Goal: Information Seeking & Learning: Learn about a topic

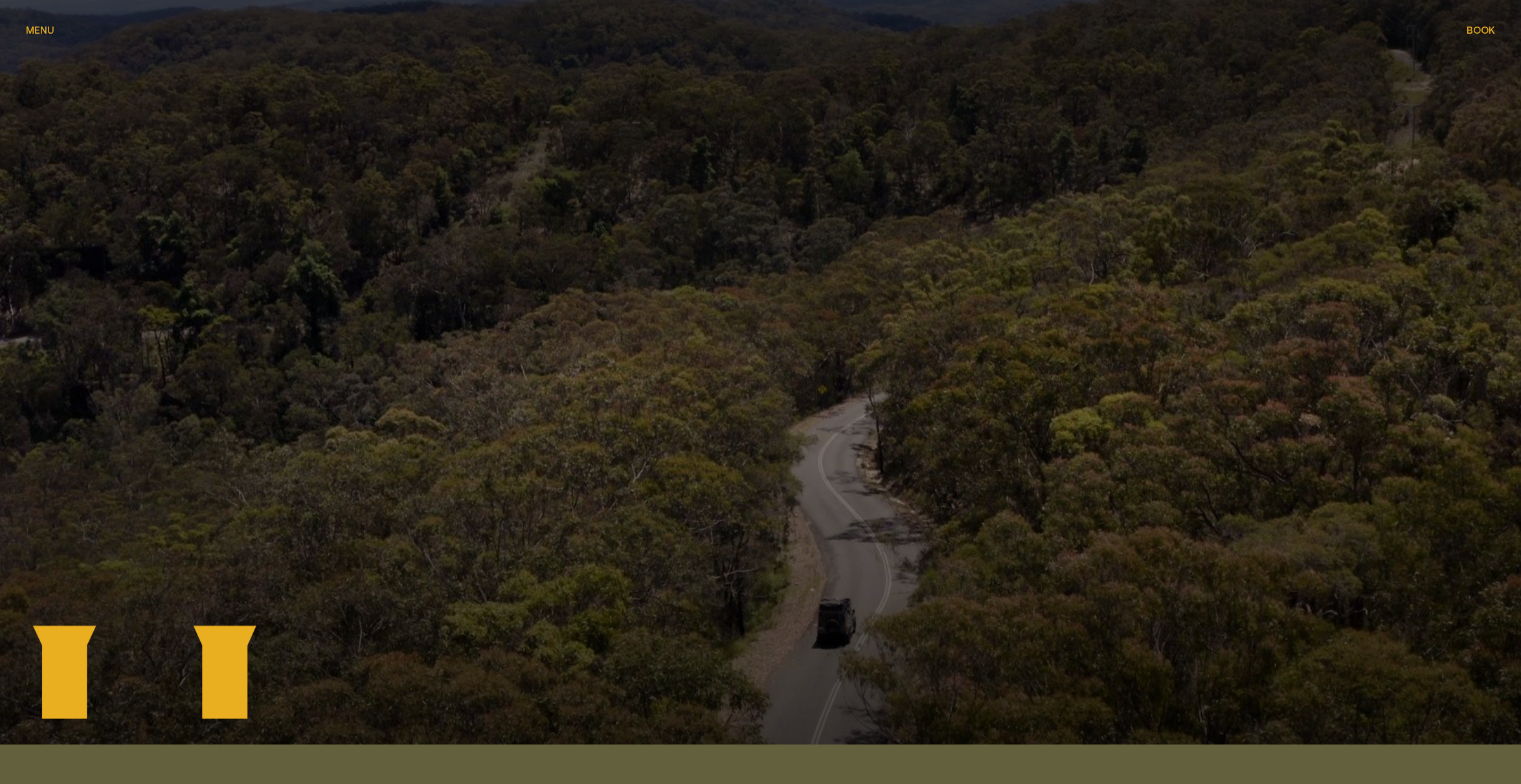
click at [31, 24] on button "Menu Menu" at bounding box center [40, 31] width 28 height 16
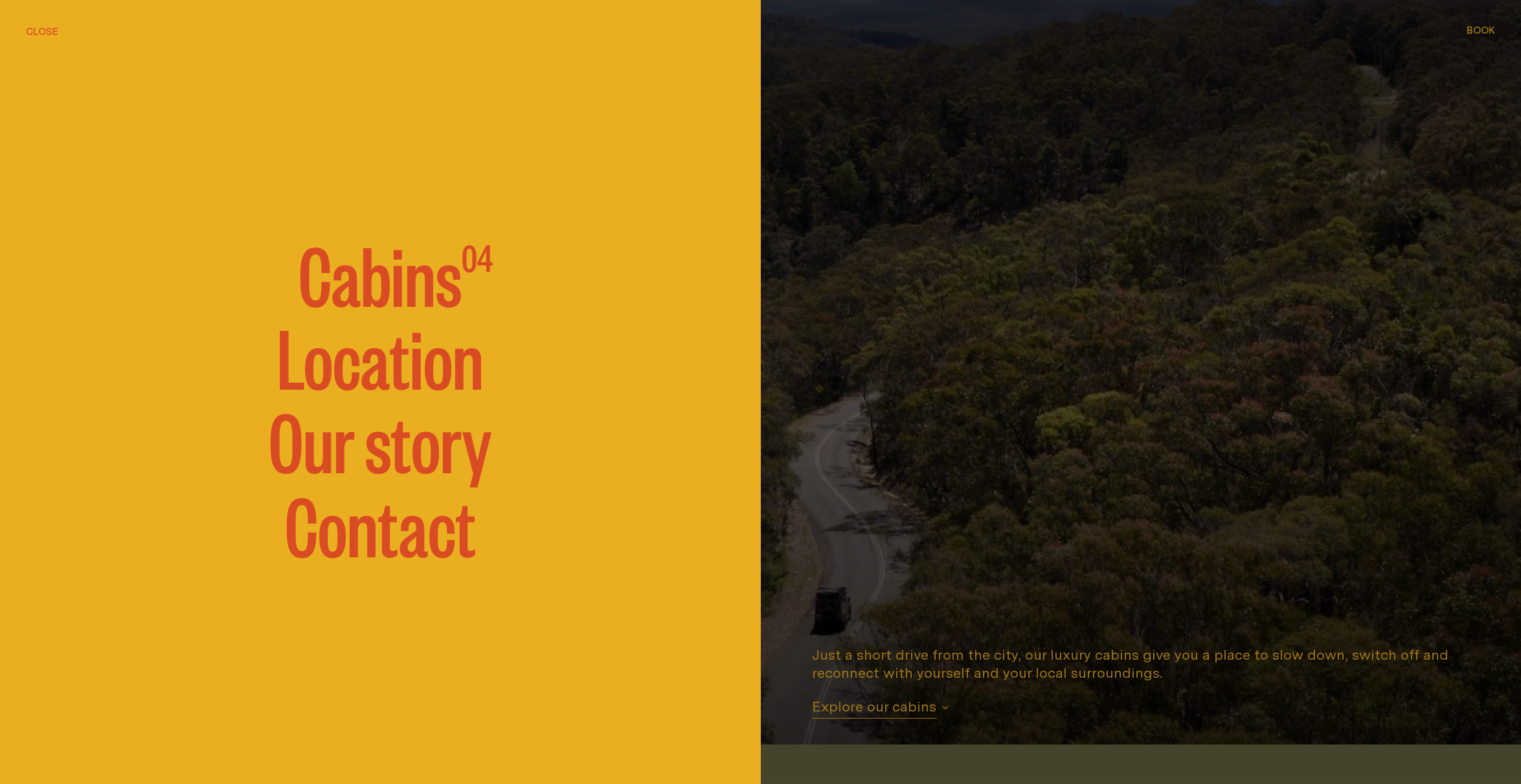
click at [404, 284] on span "Cabins" at bounding box center [380, 273] width 163 height 78
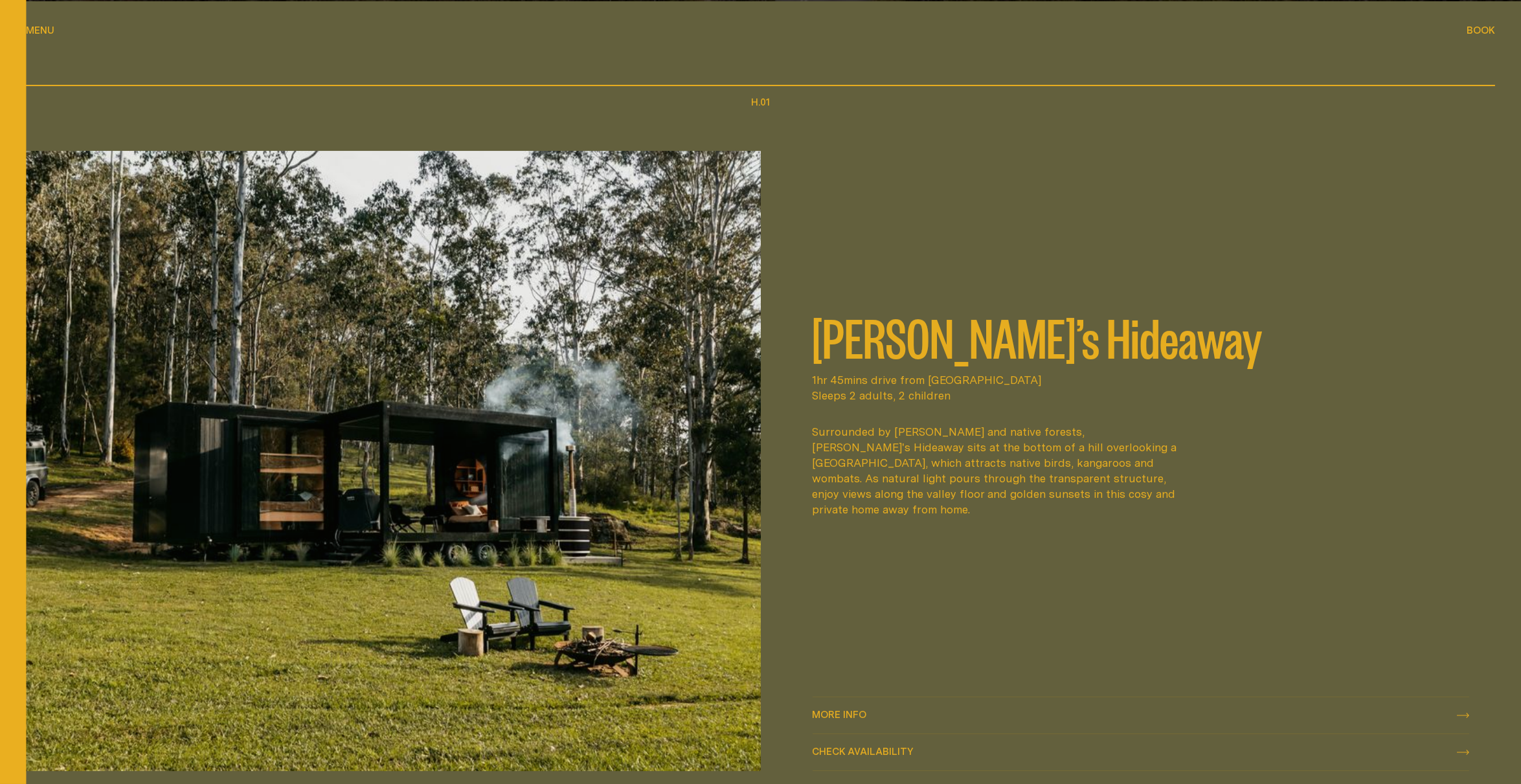
scroll to position [744, 0]
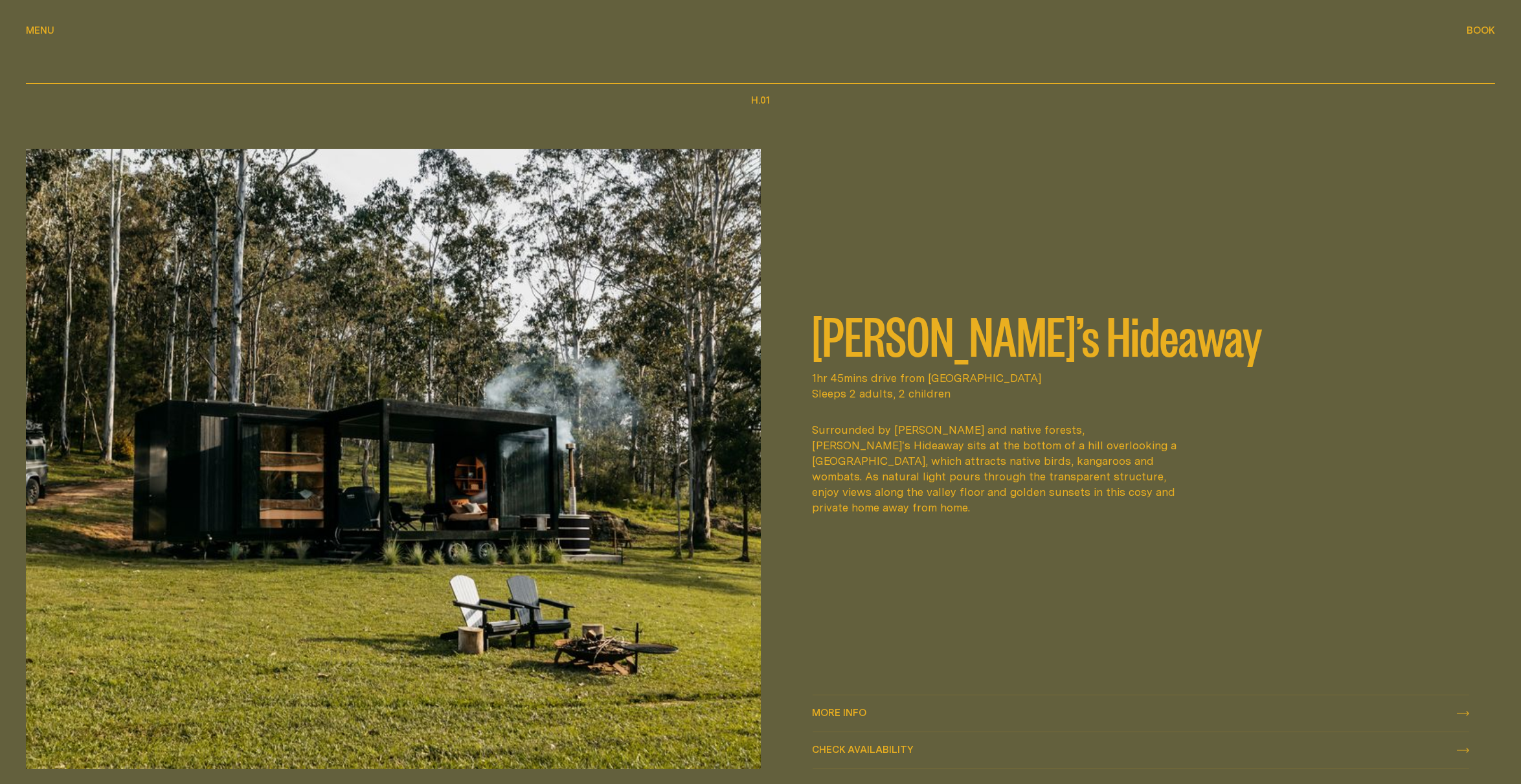
click at [844, 712] on span "More info" at bounding box center [840, 712] width 55 height 10
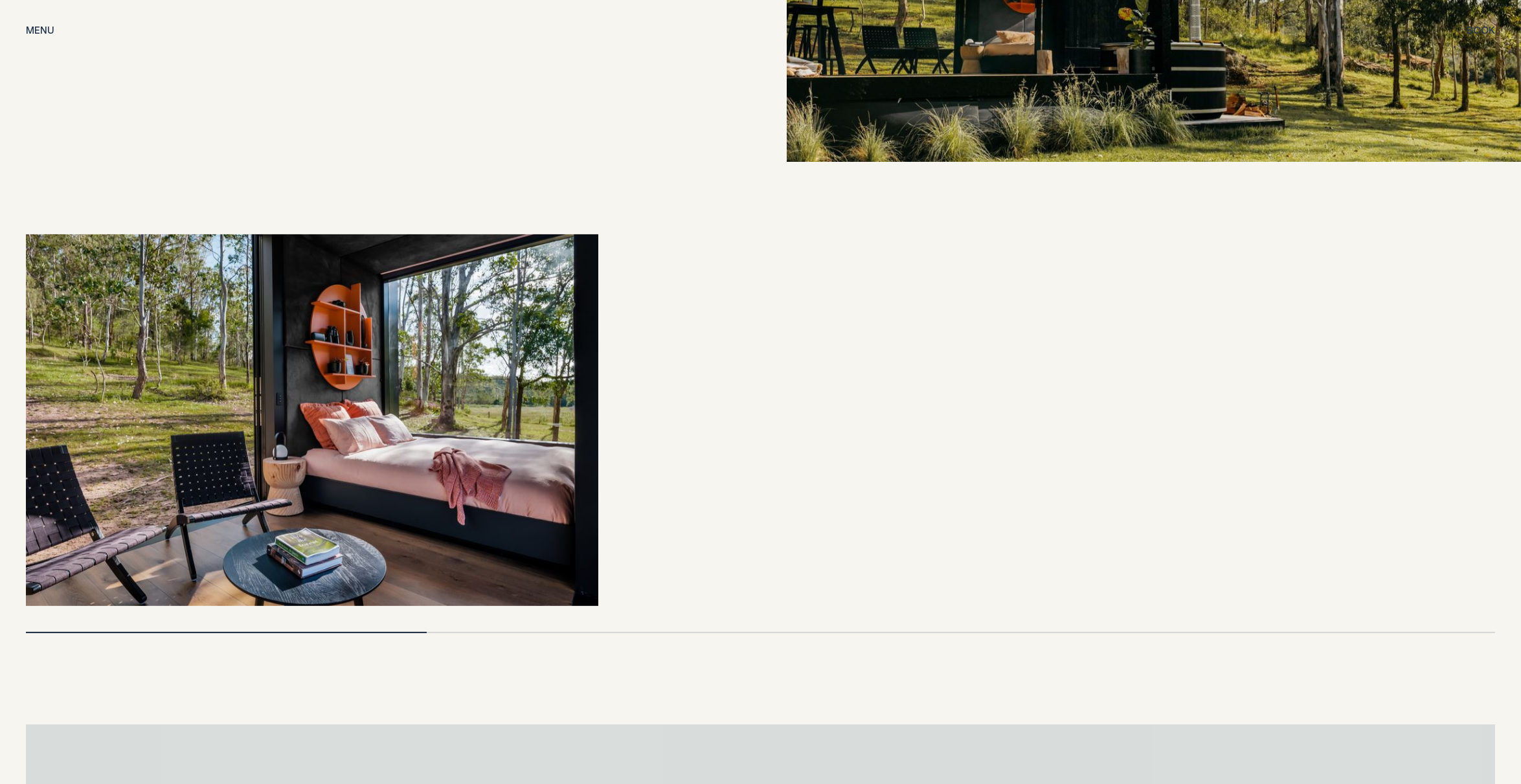
scroll to position [3020, 0]
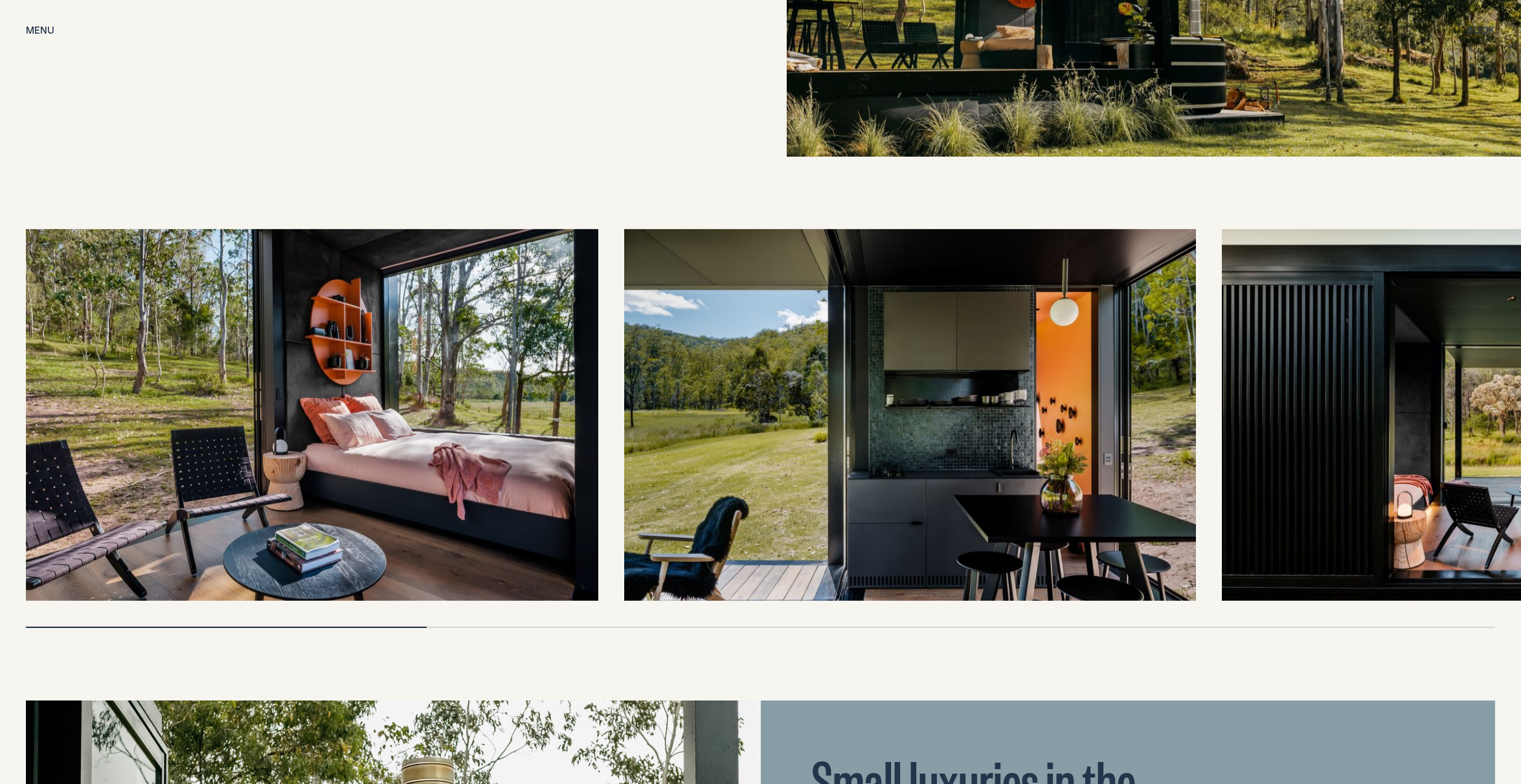
click at [443, 394] on img at bounding box center [312, 415] width 572 height 372
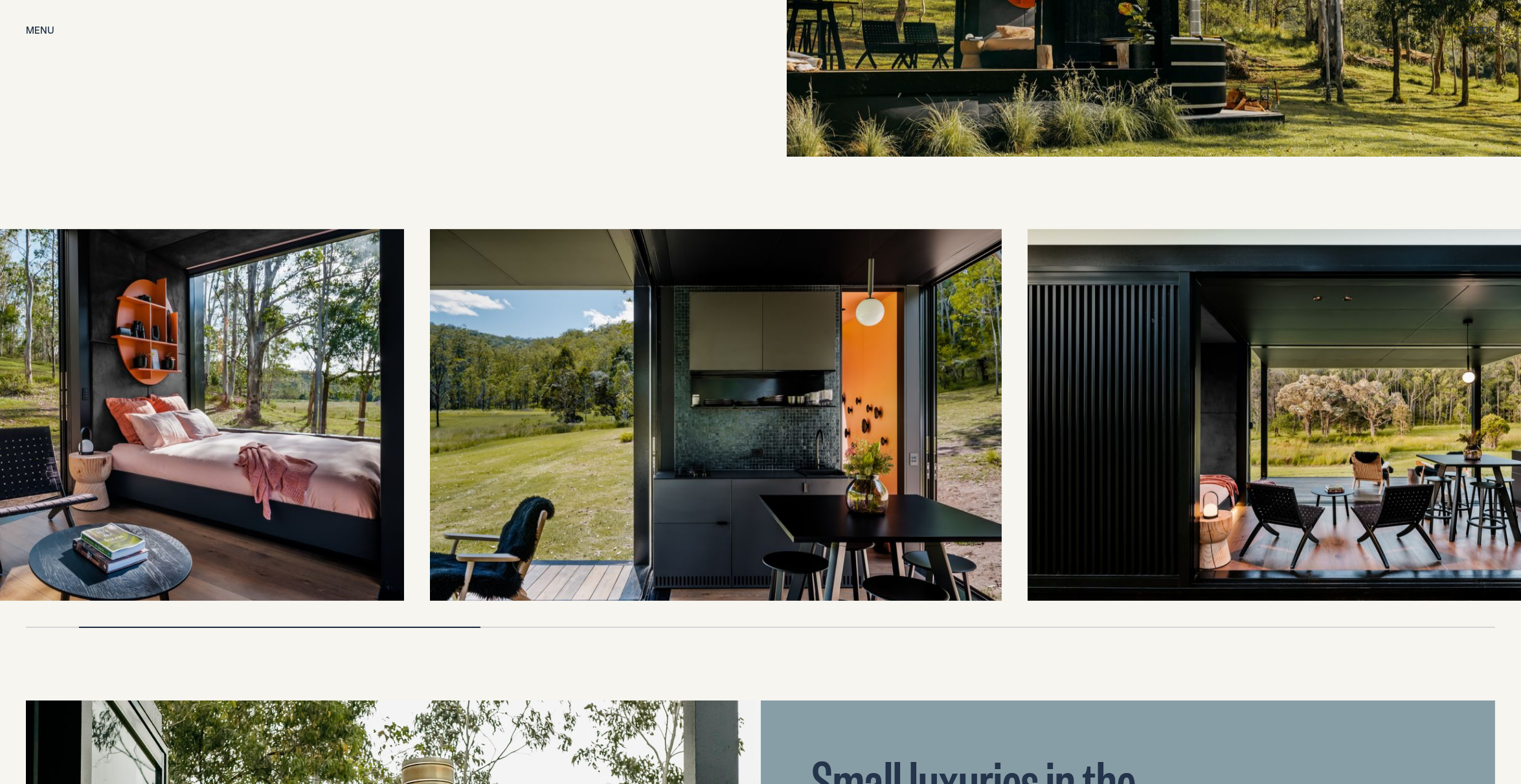
drag, startPoint x: 822, startPoint y: 491, endPoint x: 577, endPoint y: 510, distance: 245.7
click at [578, 510] on img at bounding box center [716, 415] width 572 height 372
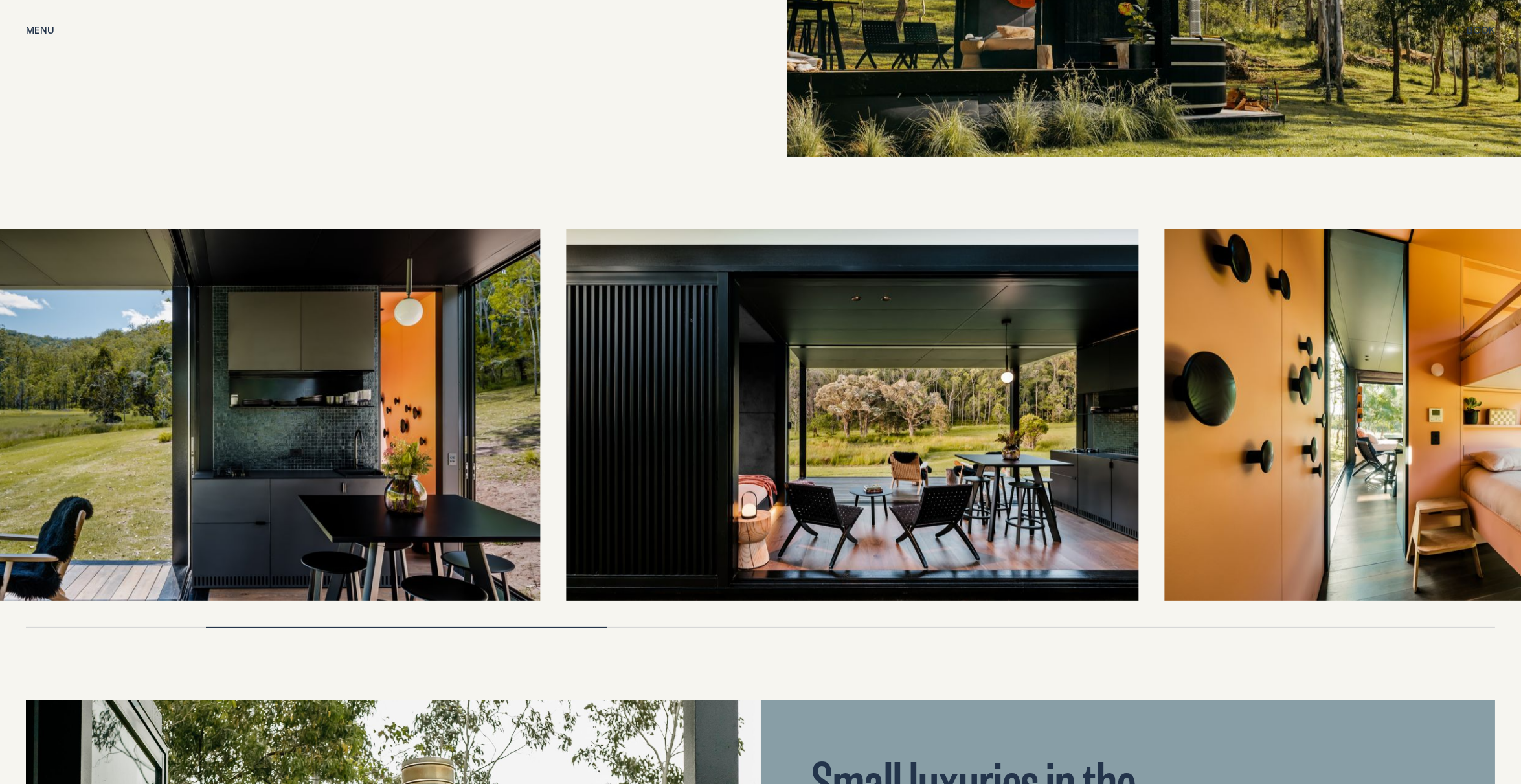
drag, startPoint x: 1026, startPoint y: 470, endPoint x: 813, endPoint y: 462, distance: 213.2
click at [890, 457] on img at bounding box center [852, 415] width 572 height 372
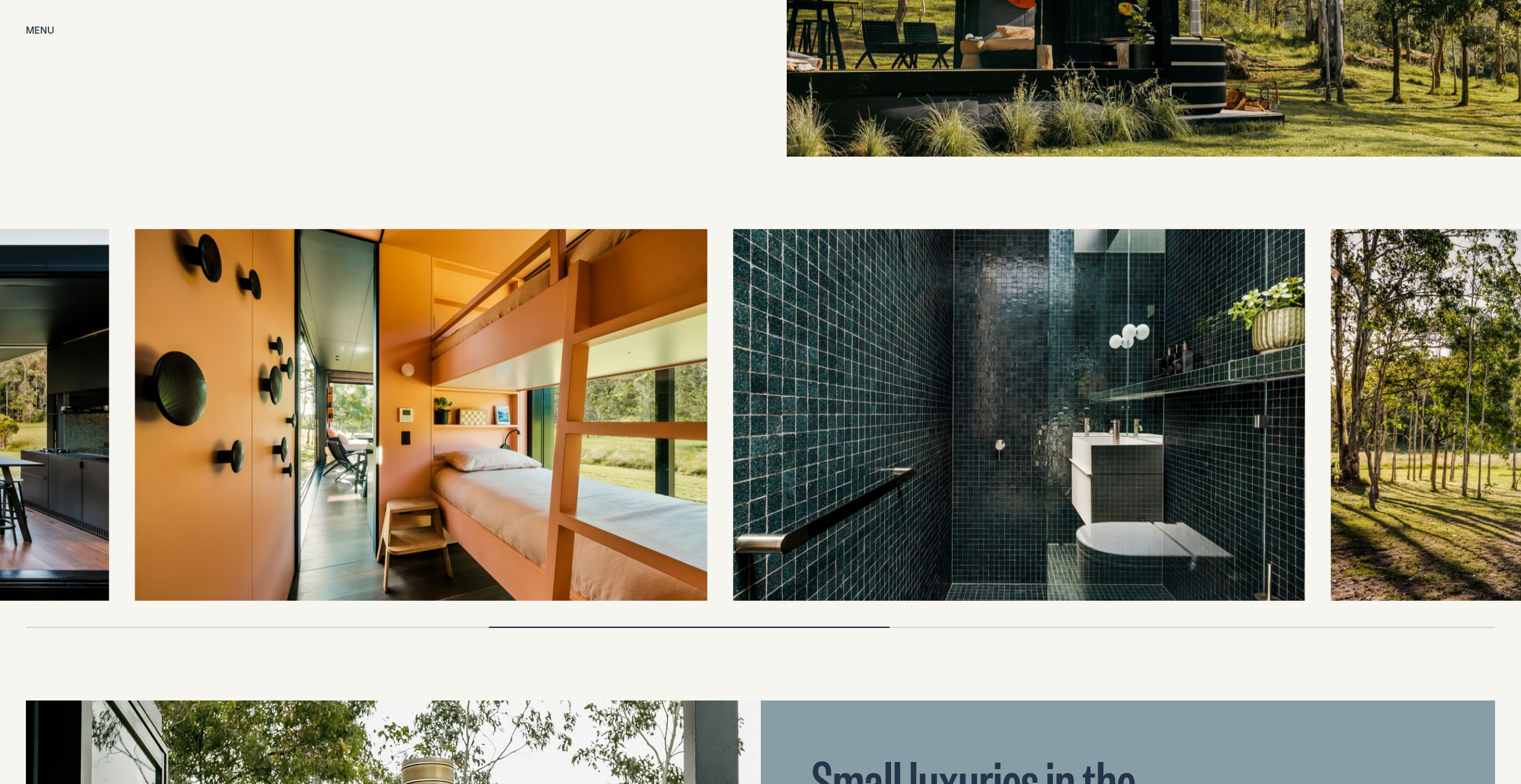
drag, startPoint x: 1167, startPoint y: 433, endPoint x: 827, endPoint y: 377, distance: 344.6
click at [860, 388] on img at bounding box center [1019, 415] width 572 height 372
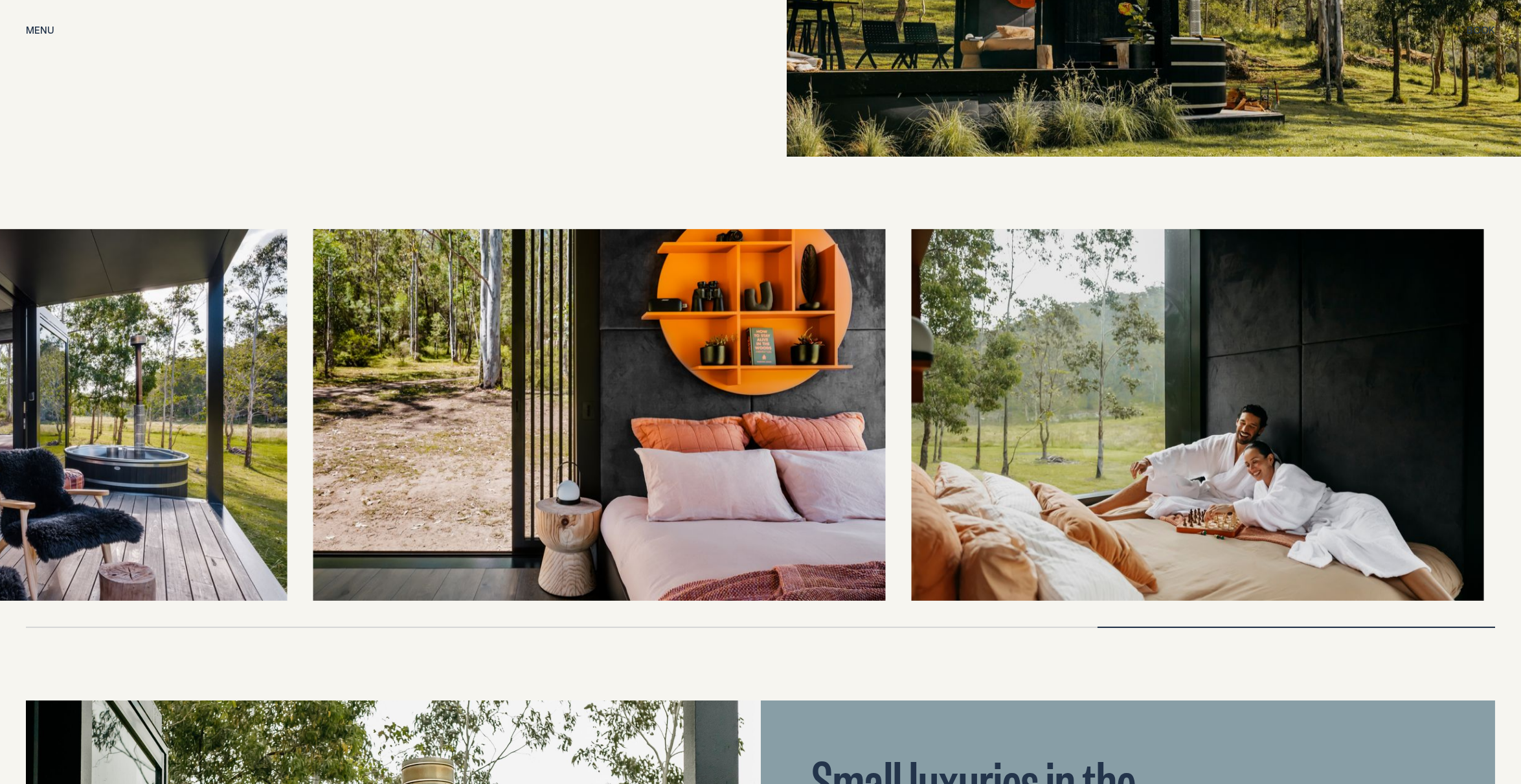
drag, startPoint x: 1260, startPoint y: 450, endPoint x: 794, endPoint y: 460, distance: 466.1
click at [912, 460] on img at bounding box center [1198, 415] width 572 height 372
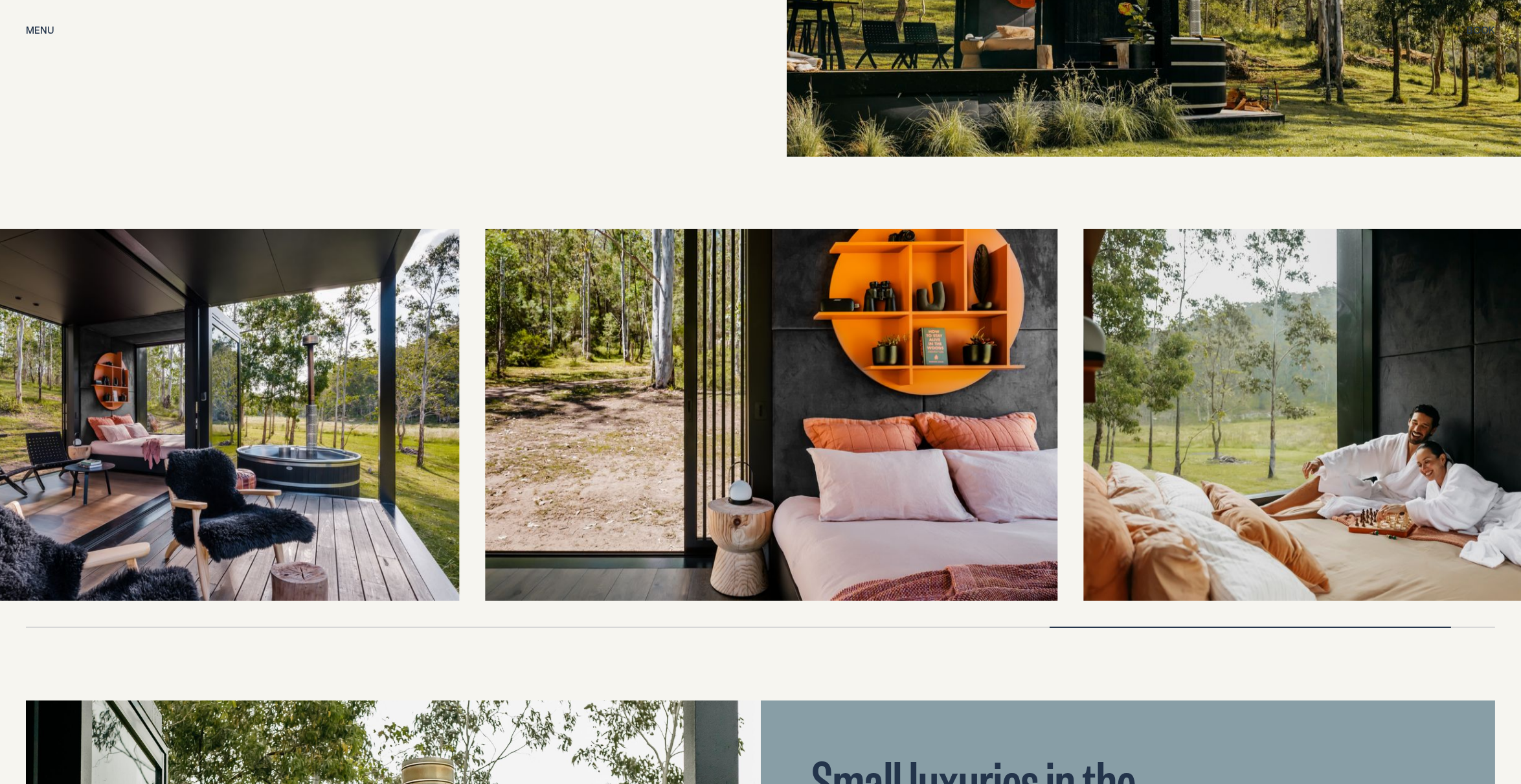
drag, startPoint x: 621, startPoint y: 429, endPoint x: 858, endPoint y: 438, distance: 237.2
click at [834, 435] on img at bounding box center [772, 415] width 572 height 372
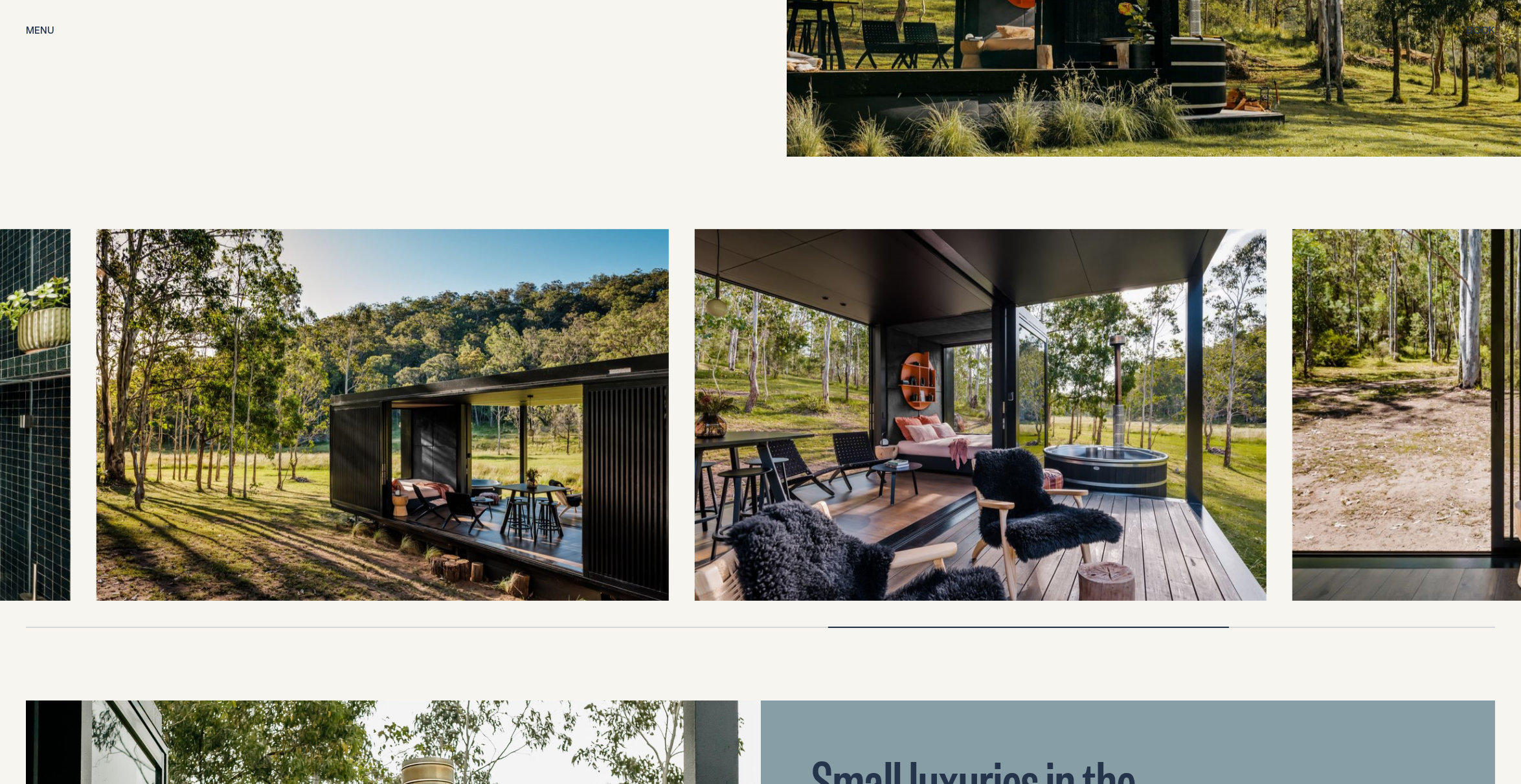
drag, startPoint x: 384, startPoint y: 424, endPoint x: 715, endPoint y: 460, distance: 333.0
click at [669, 458] on img at bounding box center [382, 415] width 572 height 372
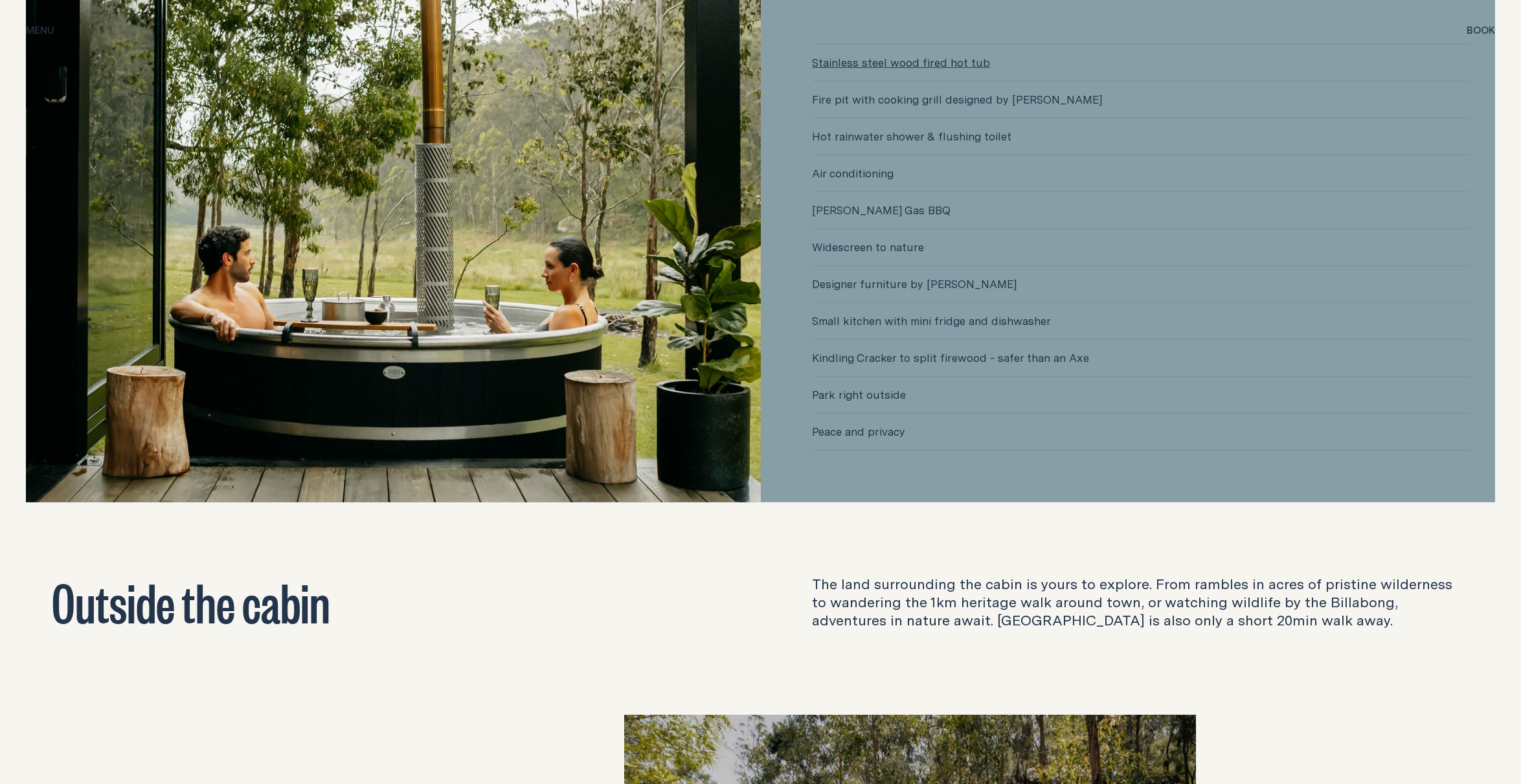
scroll to position [3667, 0]
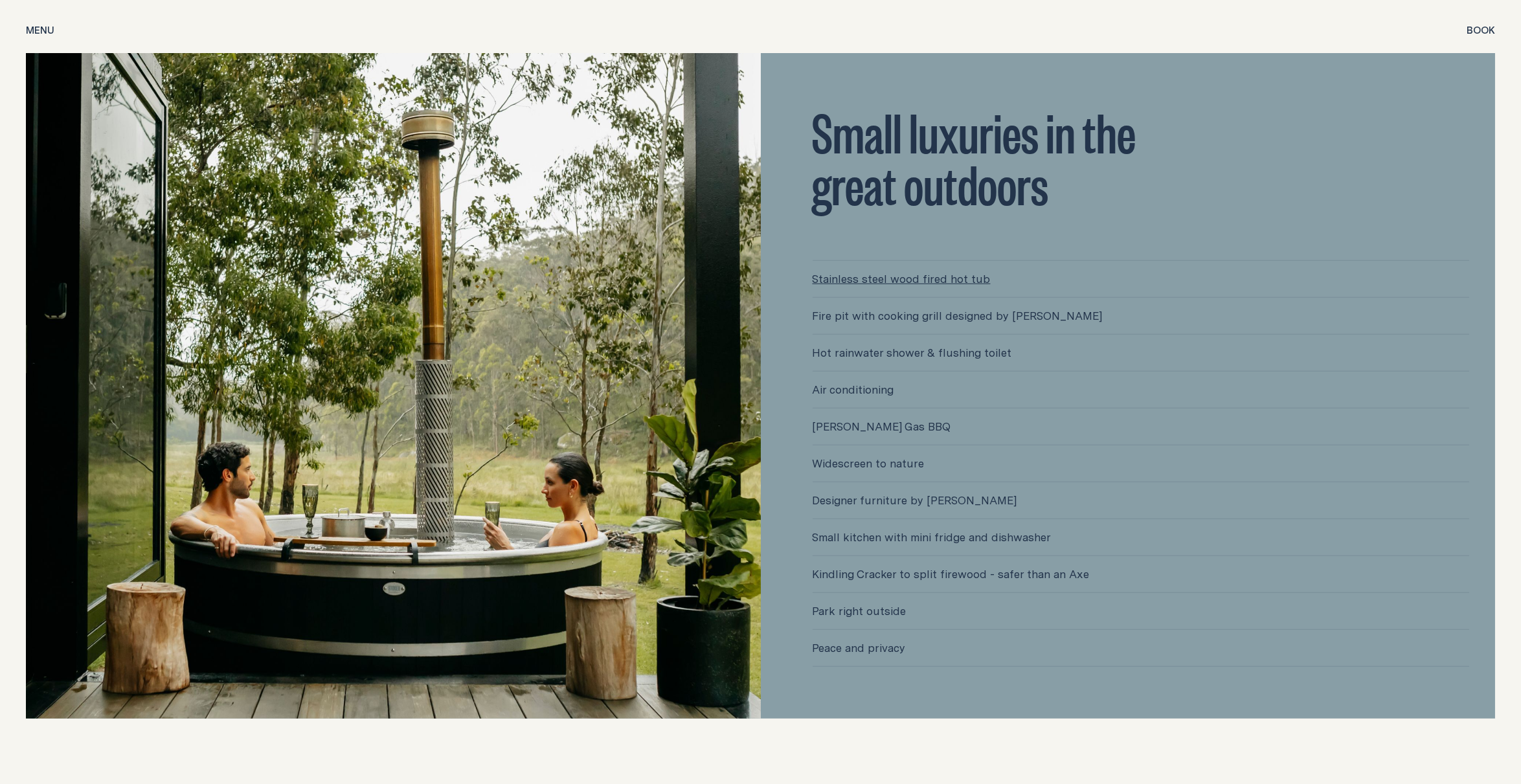
drag, startPoint x: 810, startPoint y: 424, endPoint x: 966, endPoint y: 438, distance: 156.6
click at [966, 438] on div "Small luxuries in the great outdoors Stainless steel wood fired hot tub Fire pi…" at bounding box center [1141, 386] width 709 height 562
copy span "[PERSON_NAME] Gas BBQ"
click at [1057, 429] on span "[PERSON_NAME] Gas BBQ" at bounding box center [1141, 426] width 657 height 36
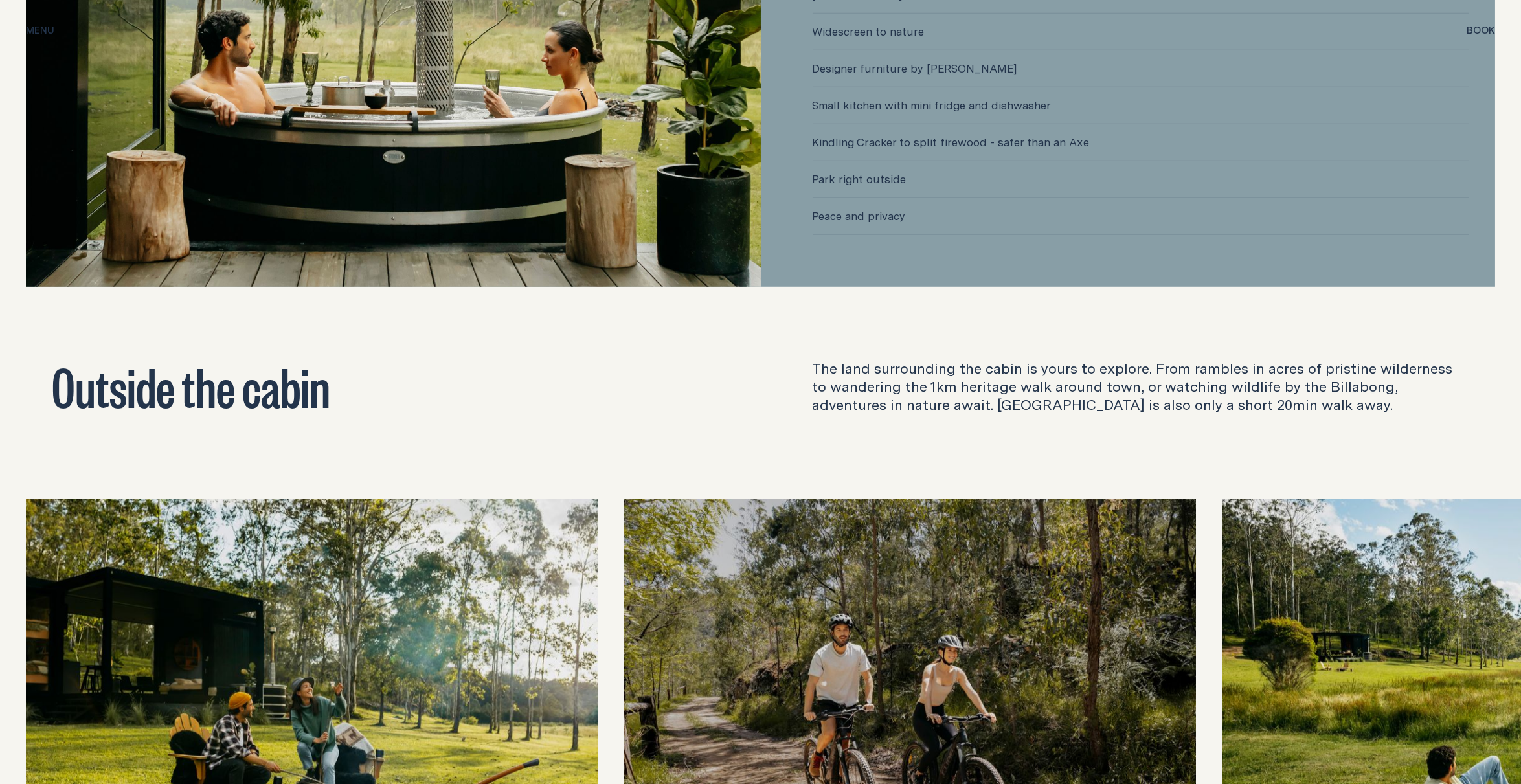
scroll to position [4315, 0]
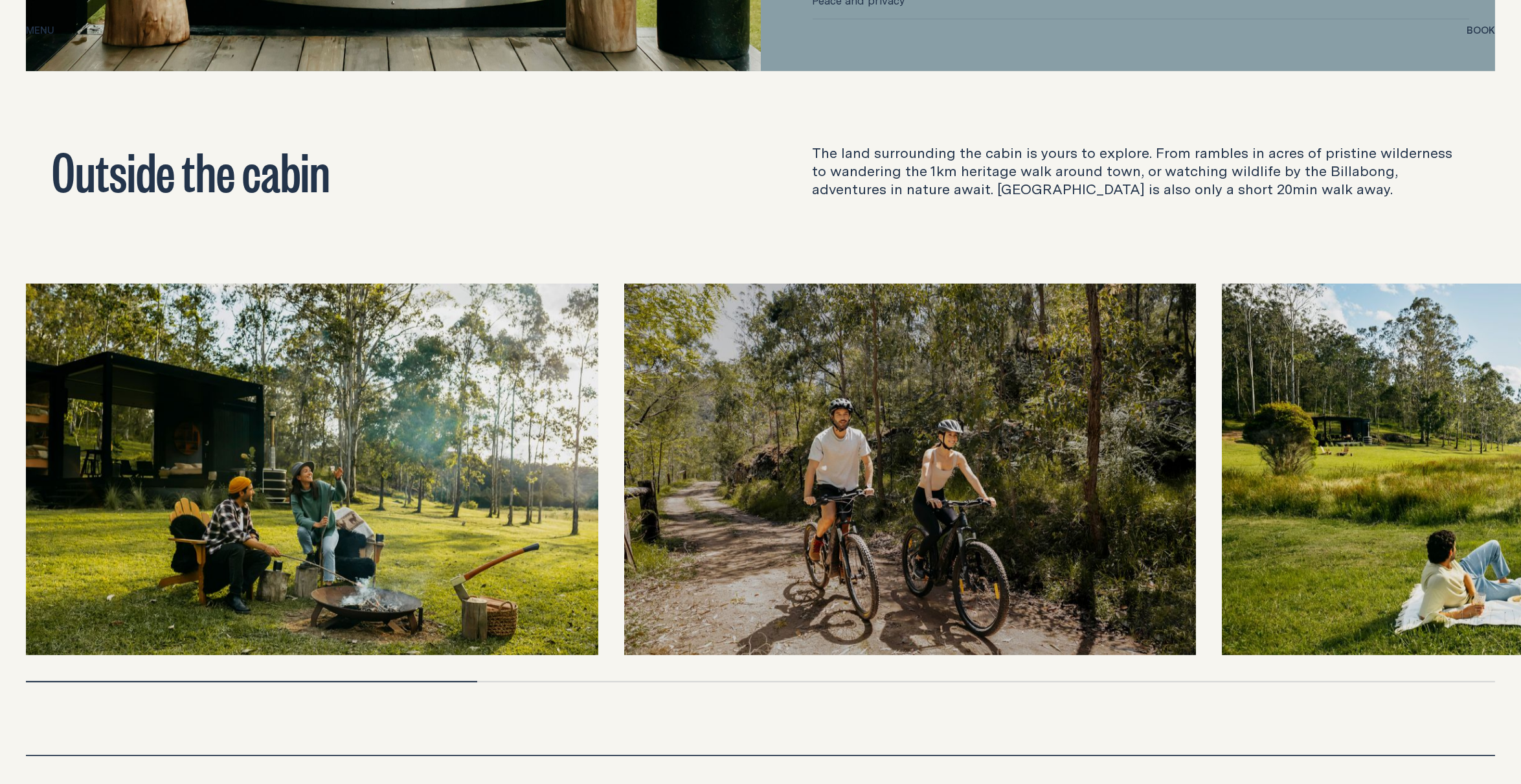
click at [397, 494] on img at bounding box center [312, 469] width 572 height 372
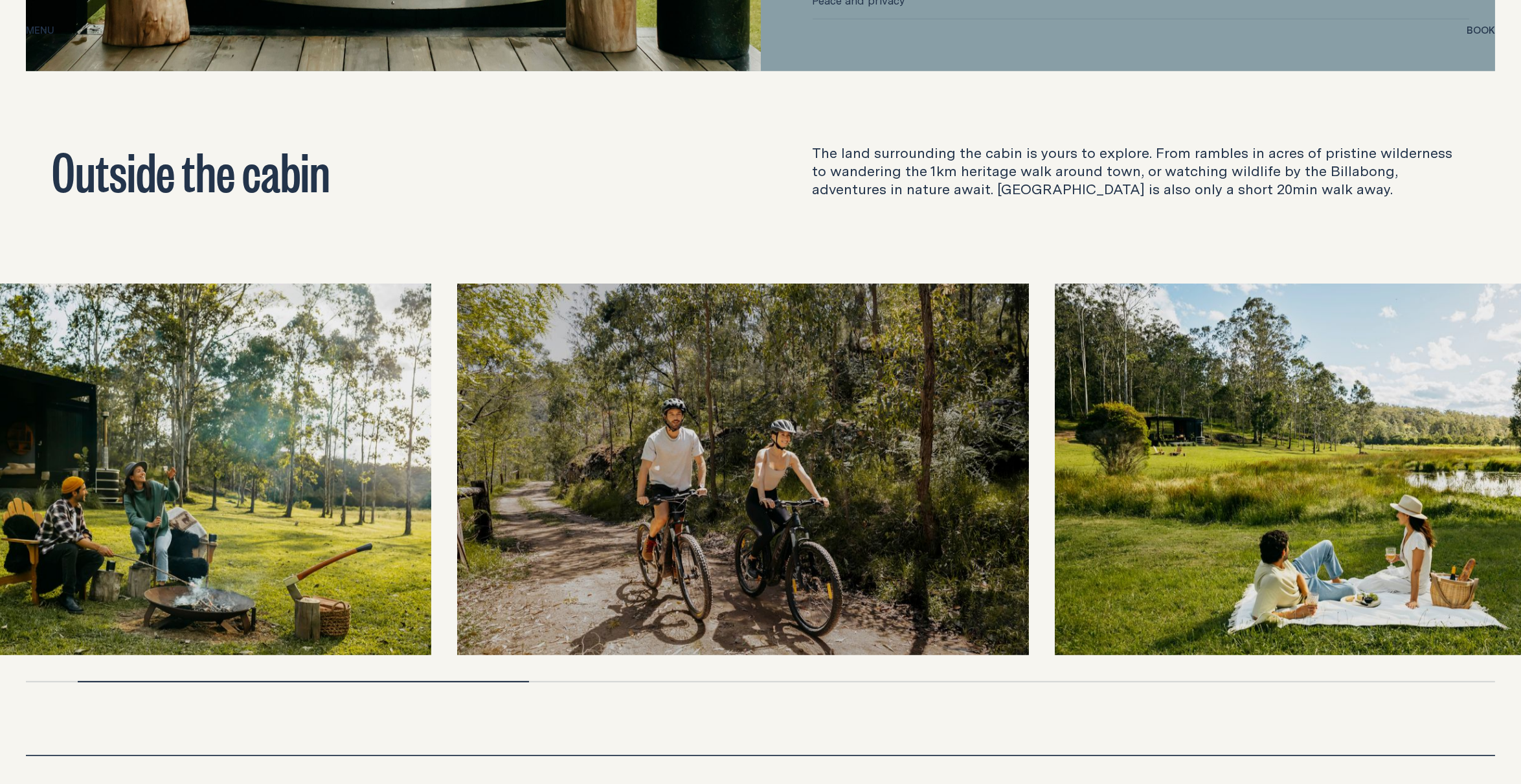
drag, startPoint x: 584, startPoint y: 501, endPoint x: 409, endPoint y: 486, distance: 175.6
click at [410, 486] on img at bounding box center [145, 469] width 572 height 372
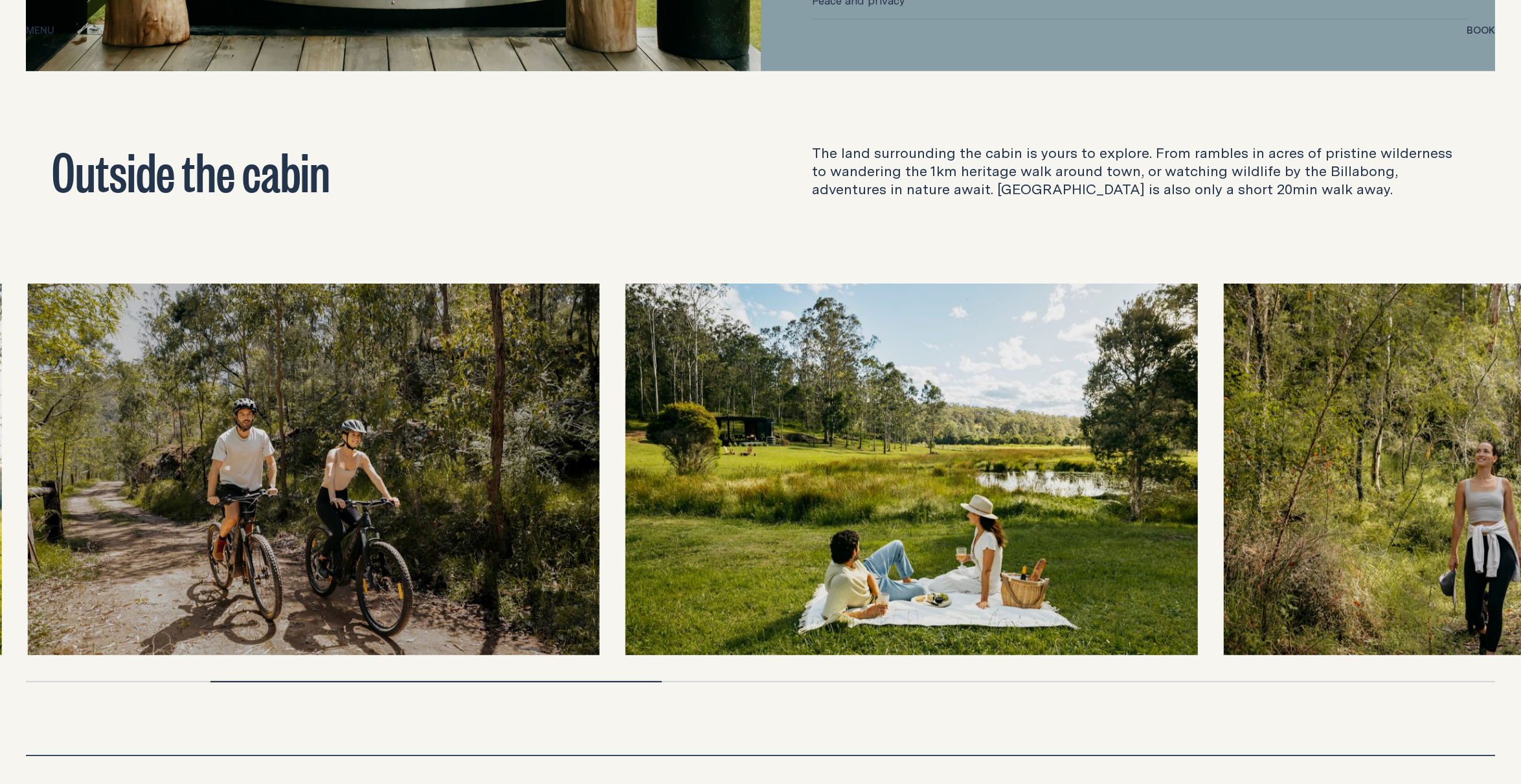
click at [1054, 532] on img at bounding box center [912, 469] width 572 height 372
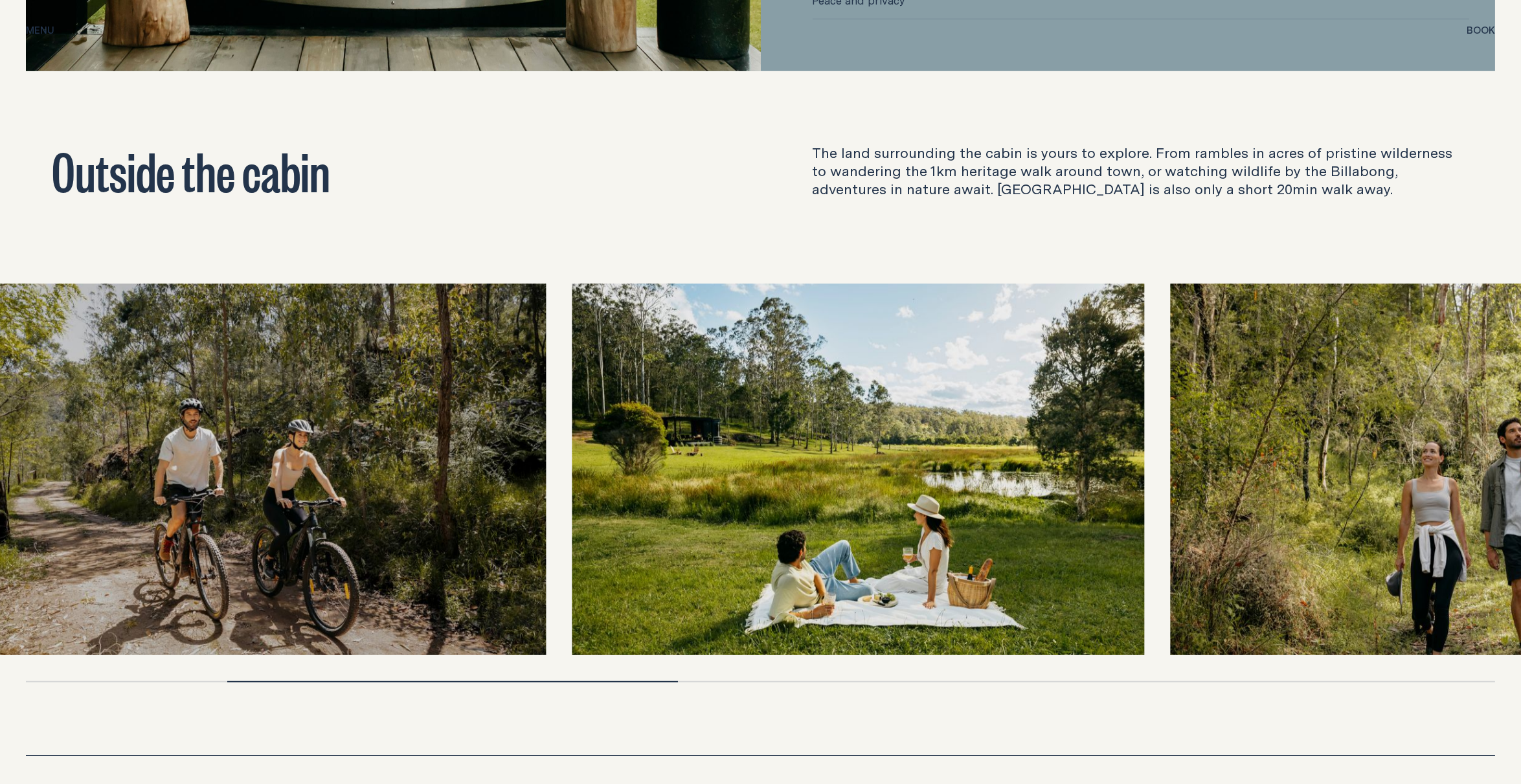
drag, startPoint x: 928, startPoint y: 479, endPoint x: 609, endPoint y: 450, distance: 320.3
click at [638, 455] on img at bounding box center [859, 469] width 572 height 372
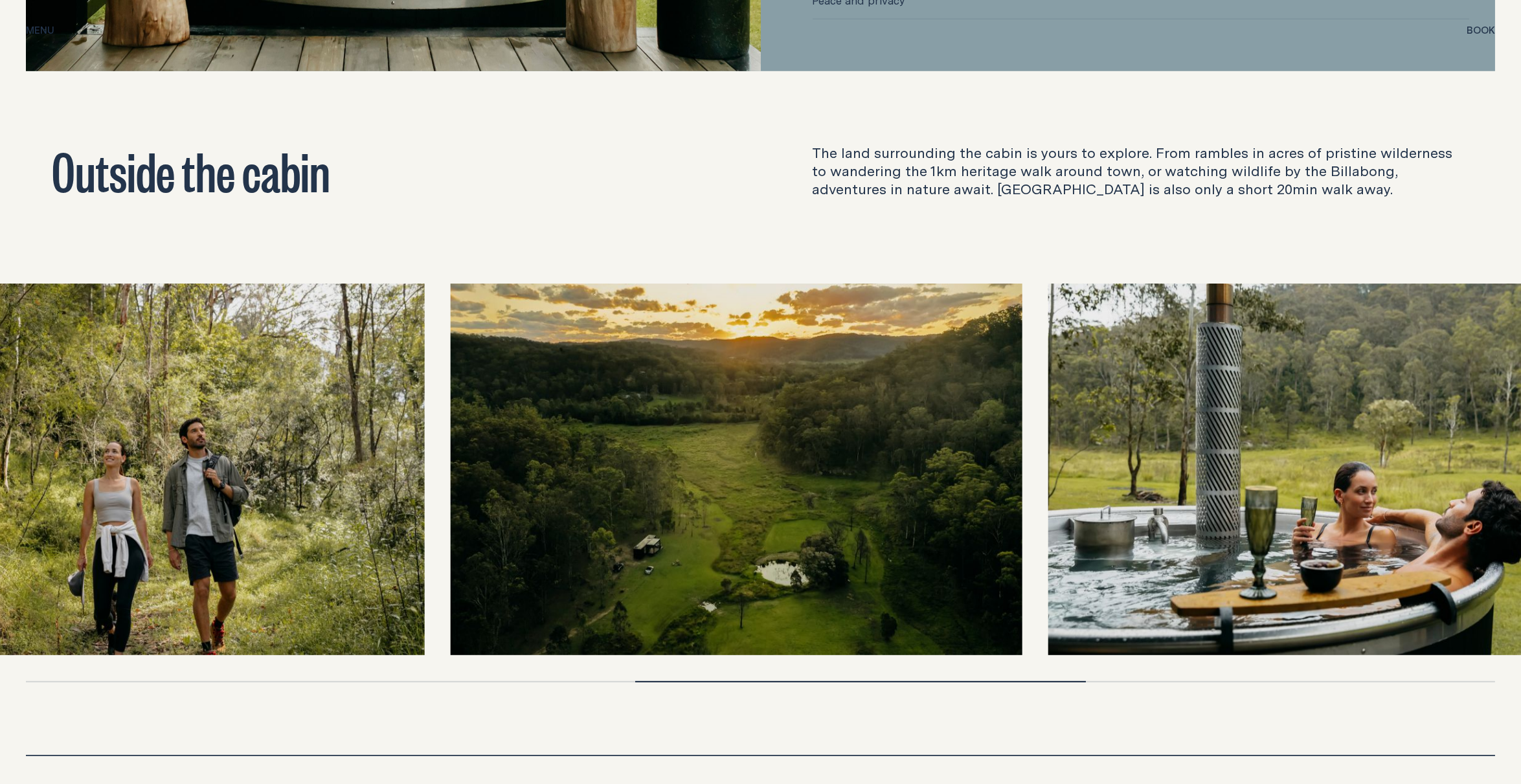
click at [692, 449] on img at bounding box center [737, 469] width 572 height 372
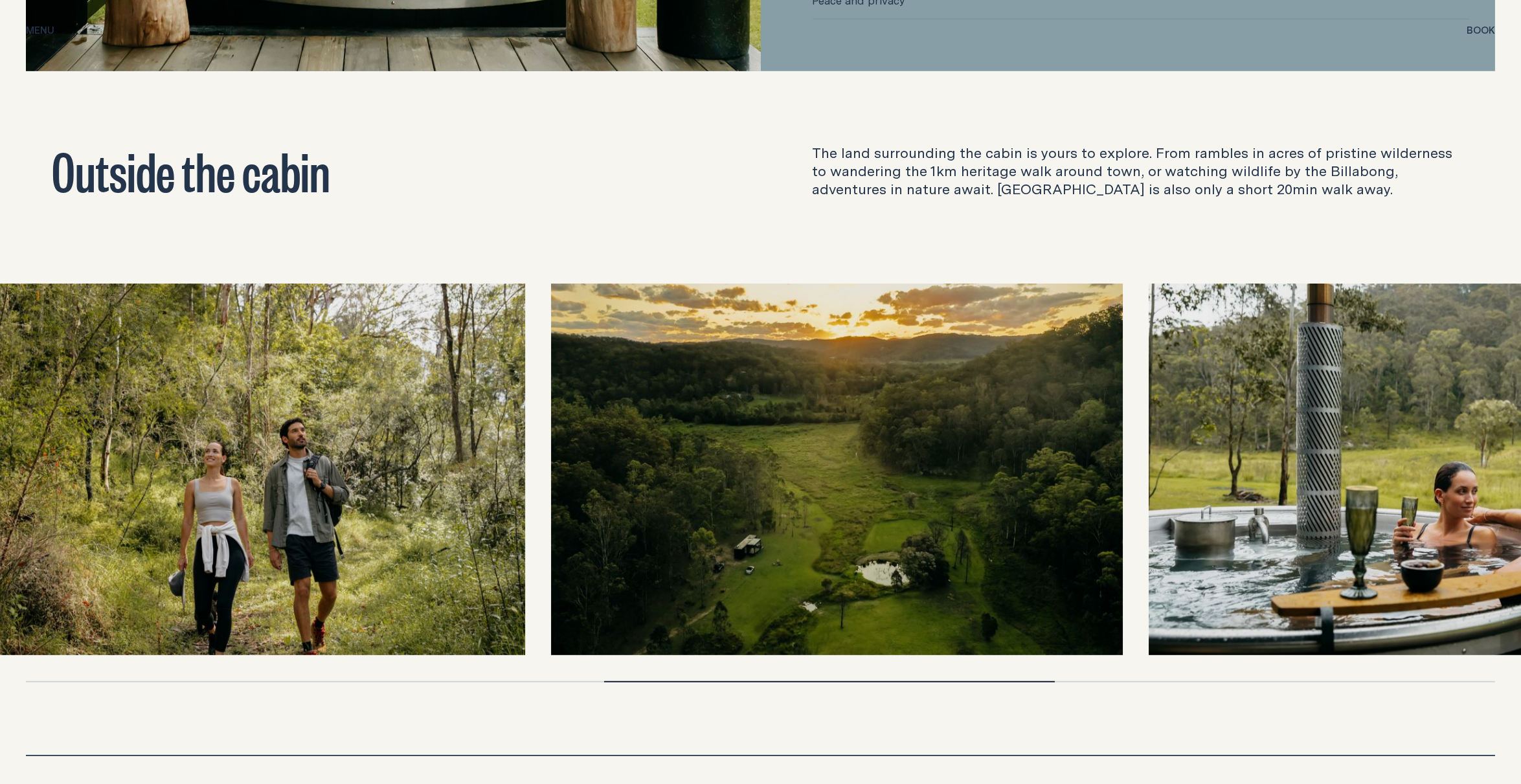
drag, startPoint x: 890, startPoint y: 501, endPoint x: 798, endPoint y: 497, distance: 92.1
click at [798, 497] on img at bounding box center [837, 469] width 572 height 372
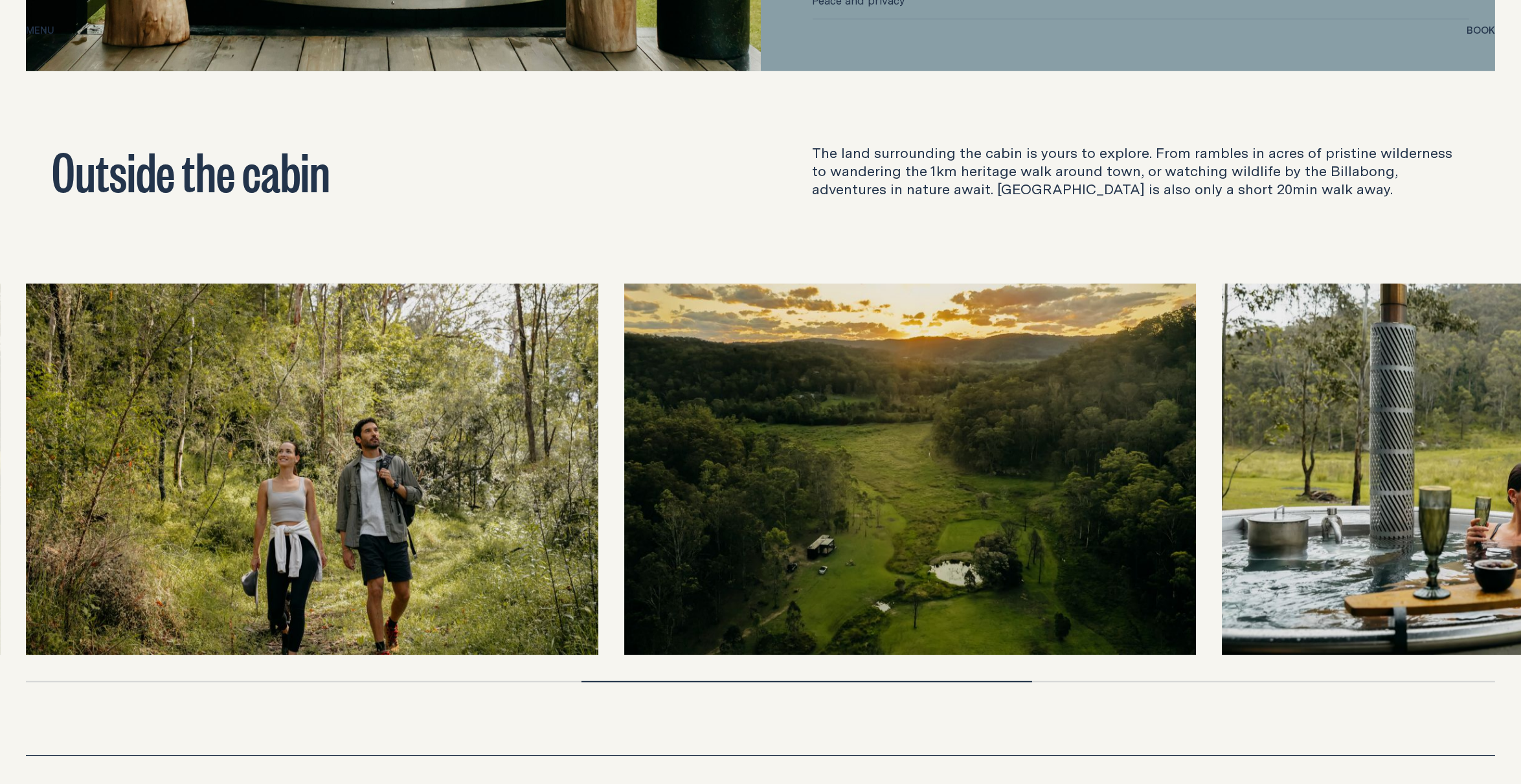
click at [865, 584] on img at bounding box center [911, 469] width 572 height 372
click at [863, 584] on img at bounding box center [911, 469] width 572 height 372
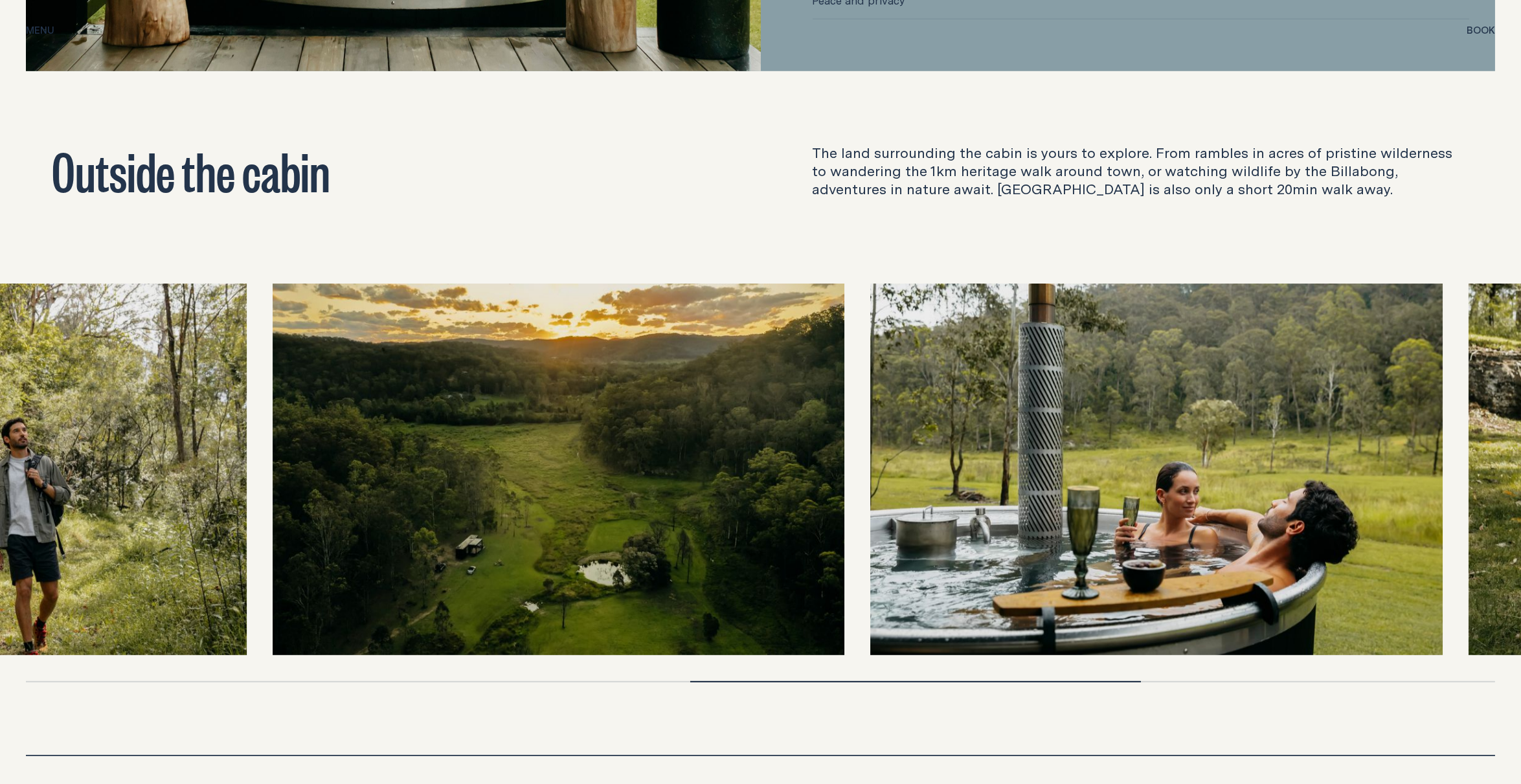
drag, startPoint x: 1081, startPoint y: 562, endPoint x: 546, endPoint y: 494, distance: 539.3
click at [553, 496] on img at bounding box center [559, 469] width 572 height 372
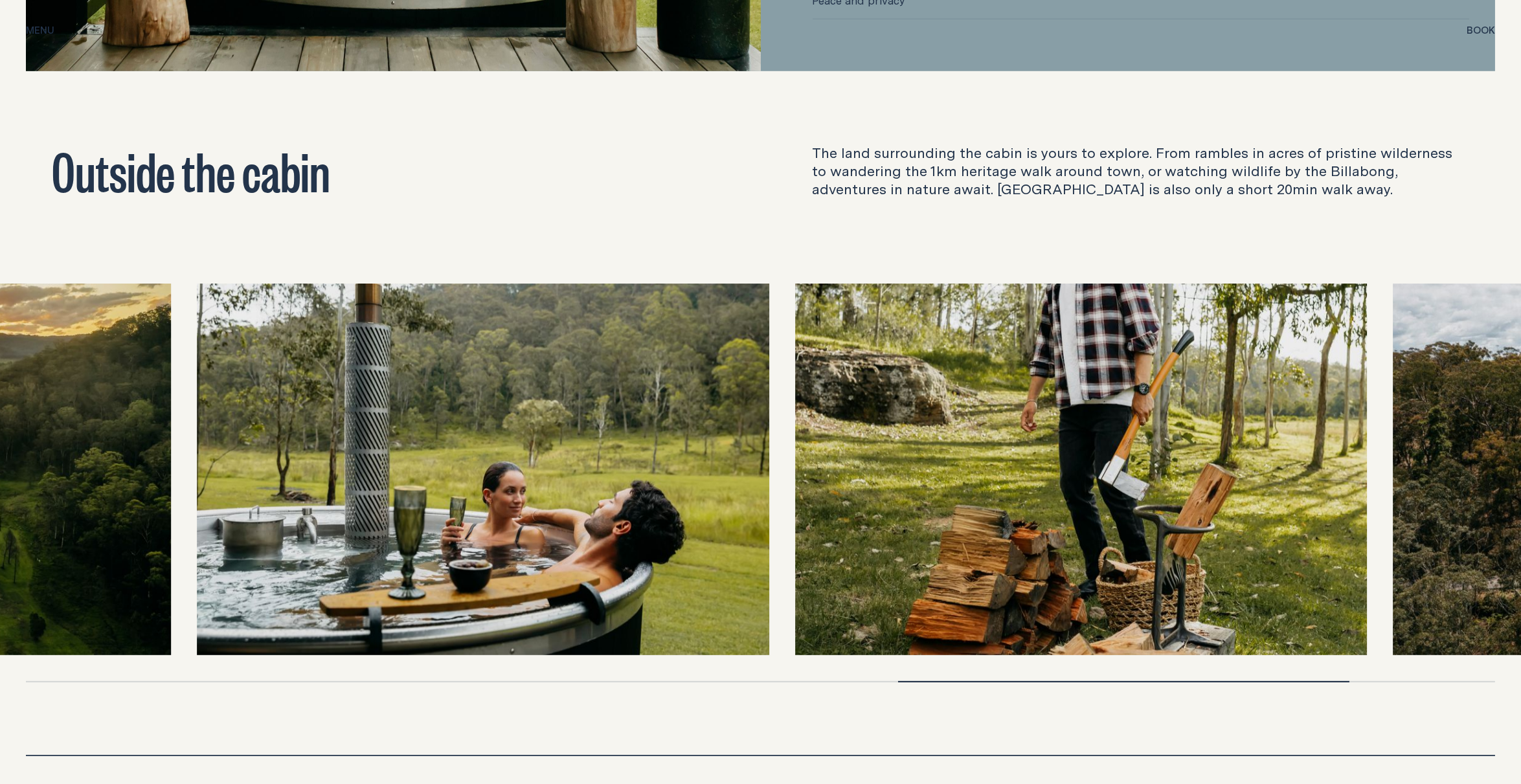
click at [678, 514] on img at bounding box center [483, 469] width 572 height 372
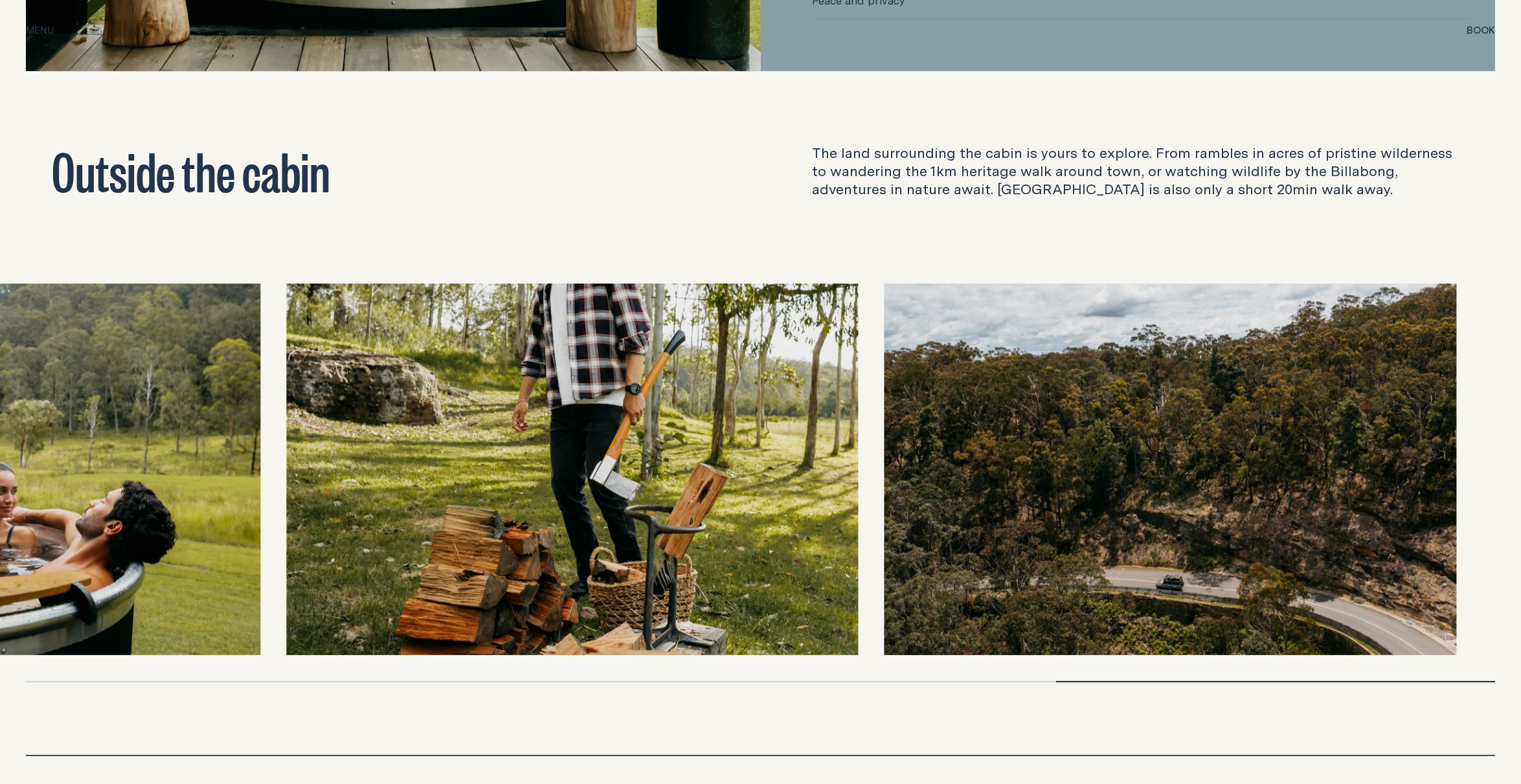
drag, startPoint x: 993, startPoint y: 545, endPoint x: 653, endPoint y: 513, distance: 341.5
click at [653, 513] on img at bounding box center [572, 469] width 572 height 372
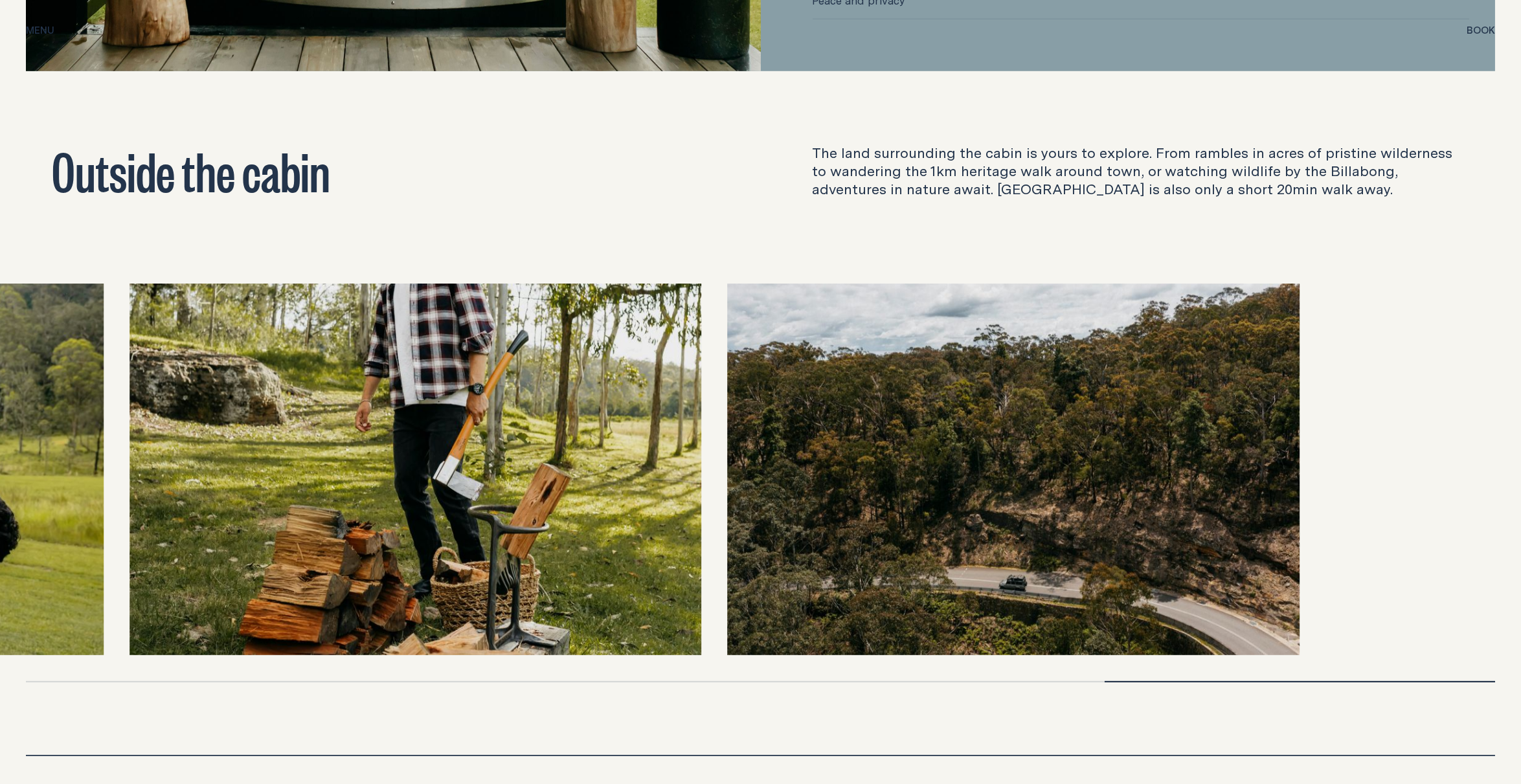
drag, startPoint x: 763, startPoint y: 528, endPoint x: 556, endPoint y: 502, distance: 208.6
click at [556, 502] on img at bounding box center [416, 469] width 572 height 372
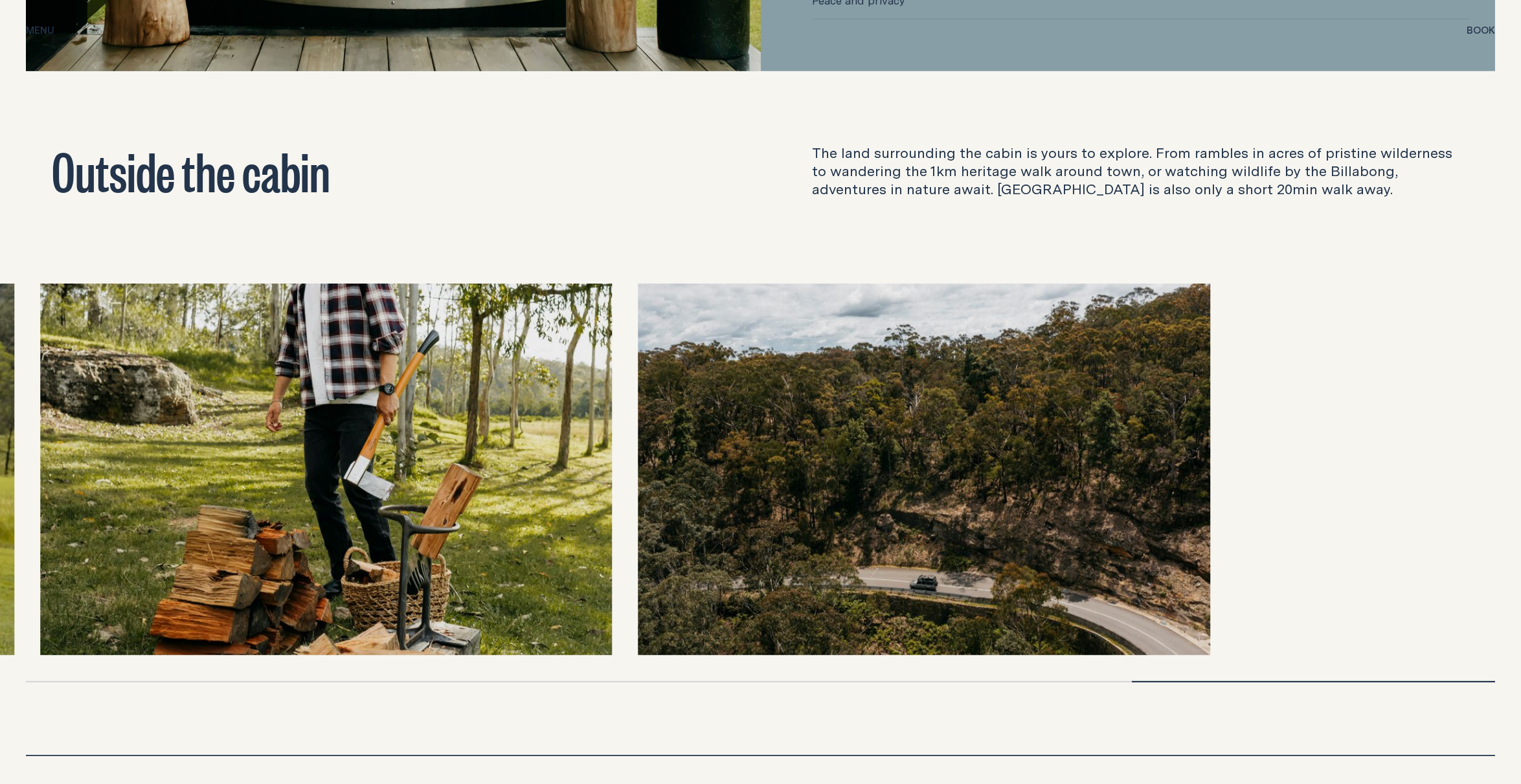
drag, startPoint x: 1009, startPoint y: 518, endPoint x: 717, endPoint y: 499, distance: 292.6
click at [753, 502] on img at bounding box center [925, 469] width 572 height 372
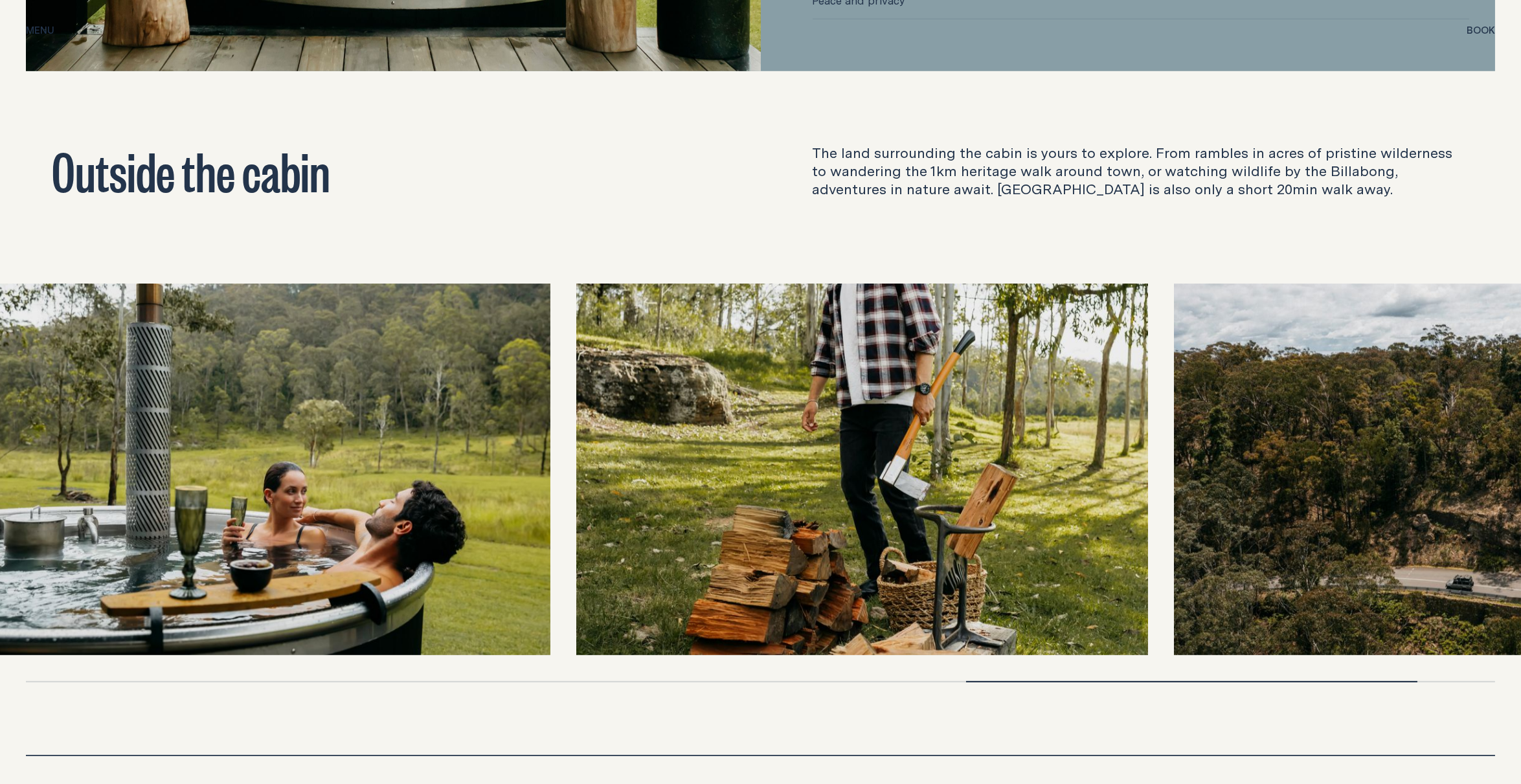
drag, startPoint x: 466, startPoint y: 450, endPoint x: 765, endPoint y: 462, distance: 299.2
click at [742, 462] on img at bounding box center [862, 469] width 572 height 372
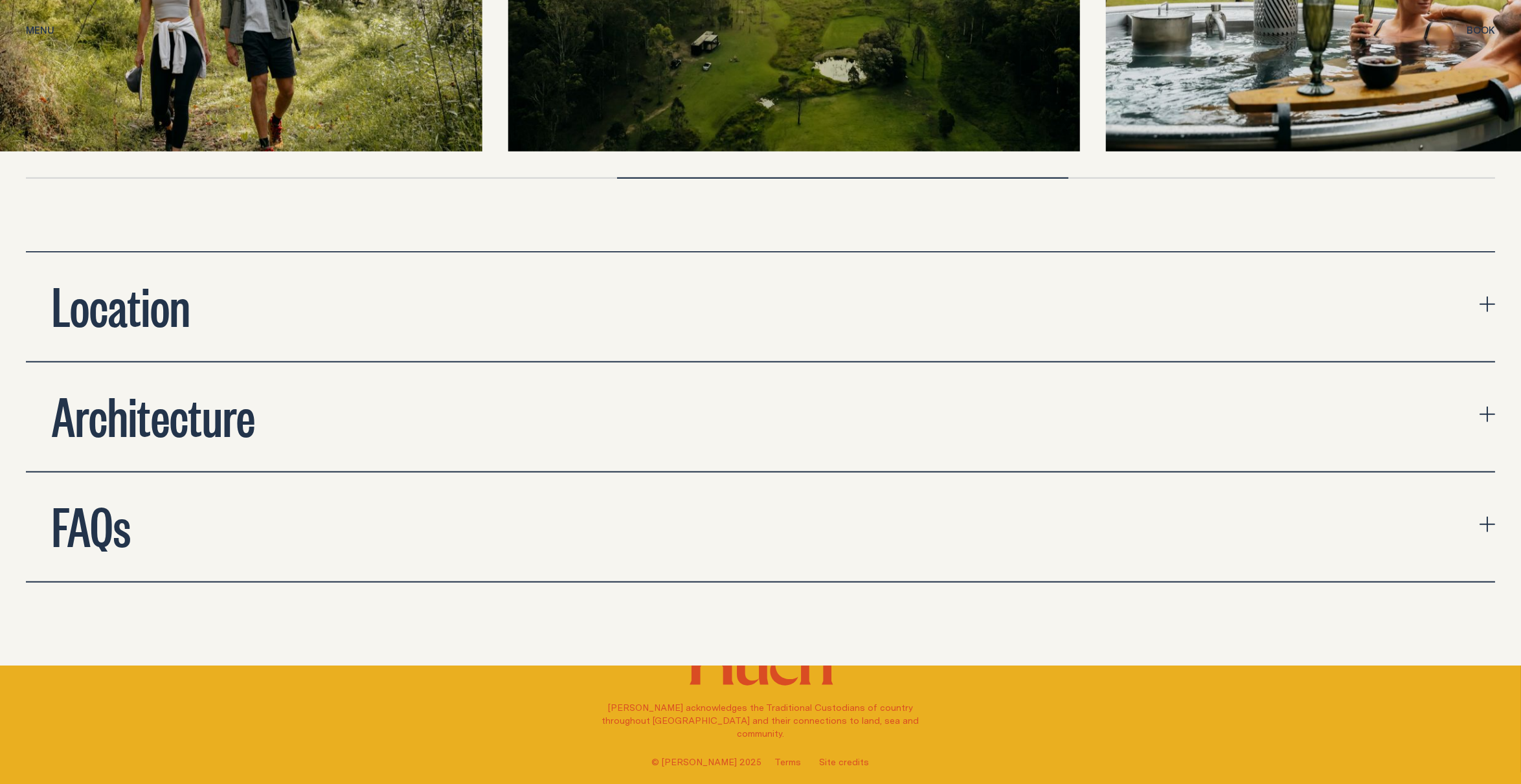
scroll to position [4962, 0]
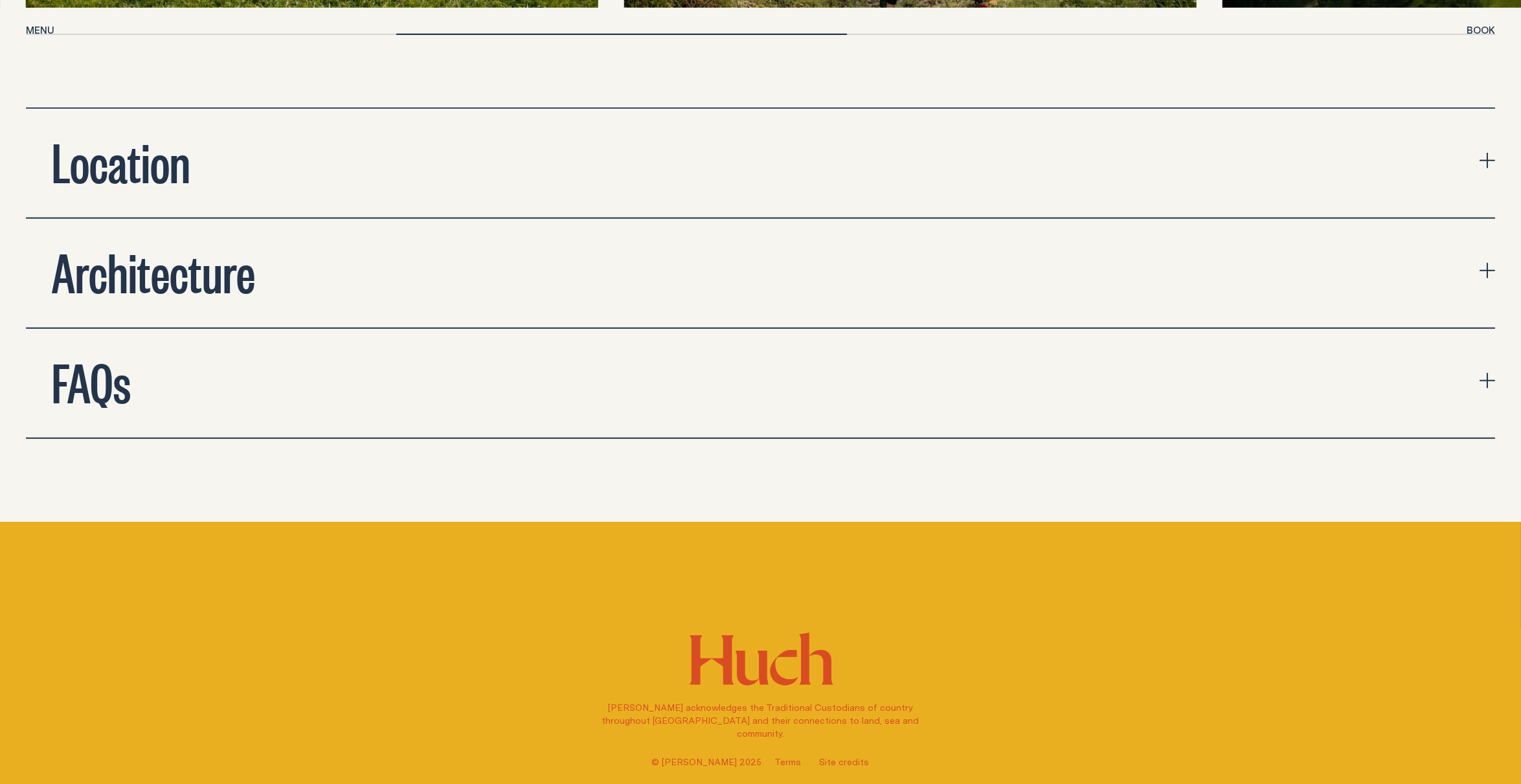
click at [137, 273] on h2 "Architecture" at bounding box center [154, 270] width 203 height 52
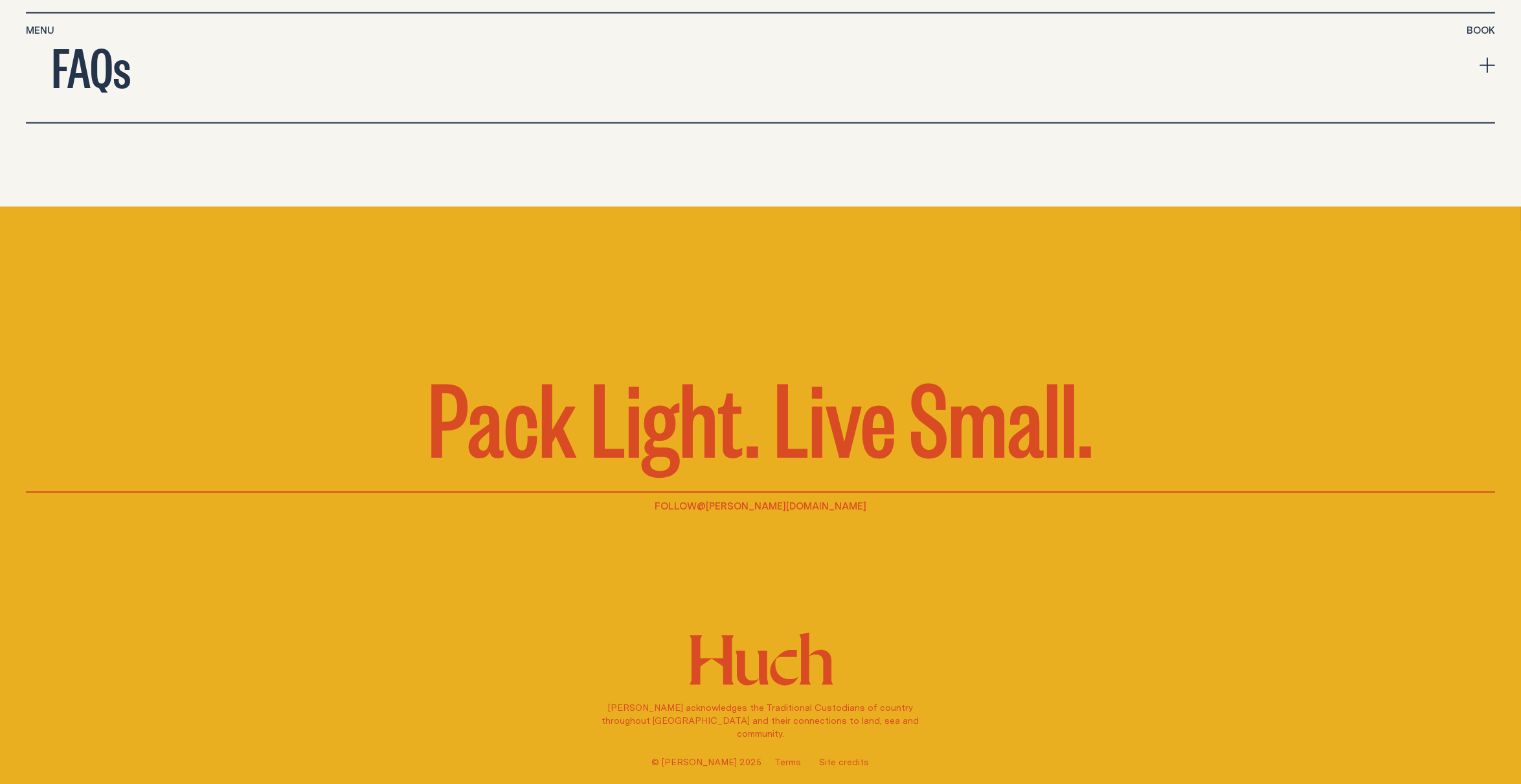
scroll to position [5856, 0]
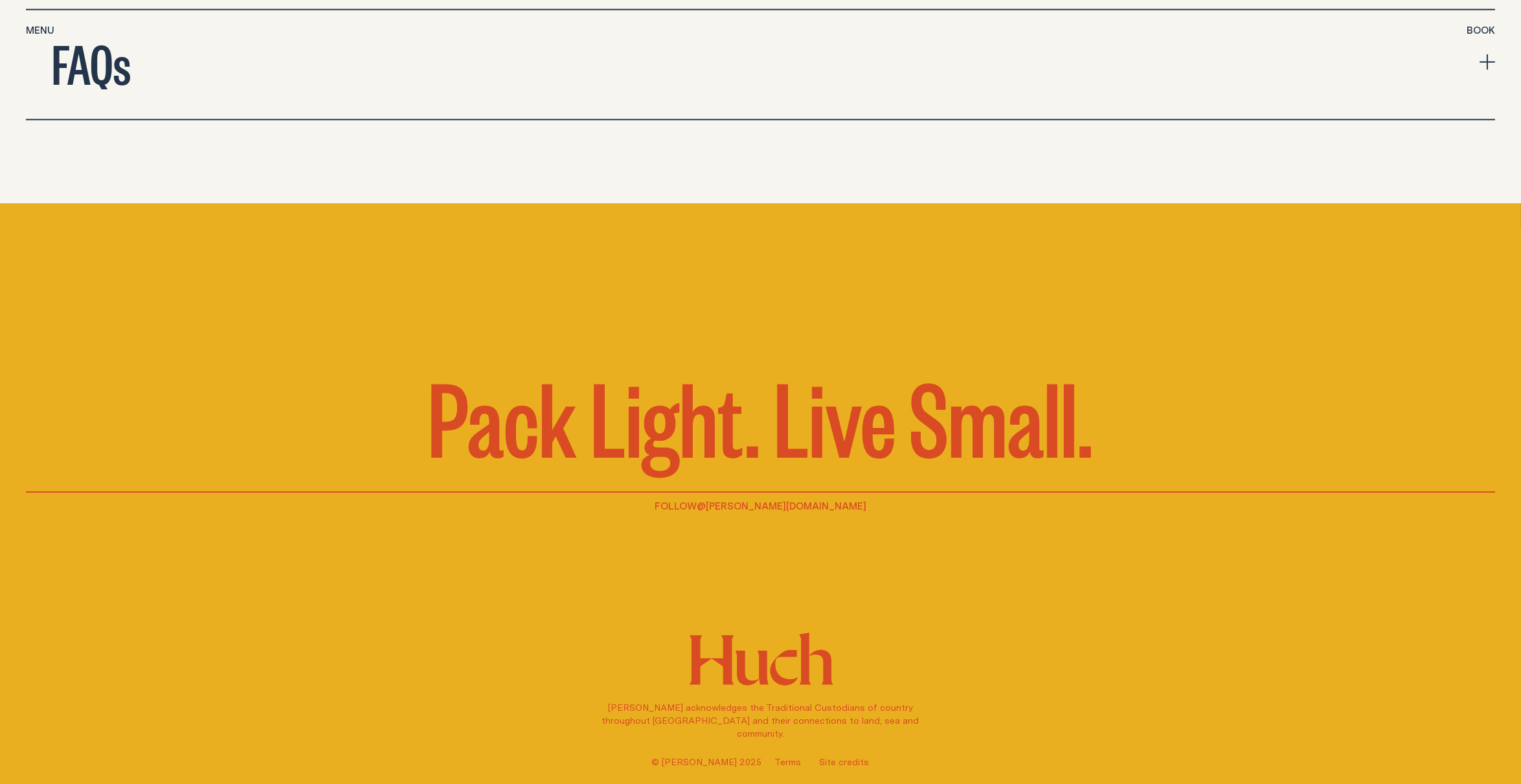
click at [90, 73] on h2 "FAQs" at bounding box center [91, 62] width 79 height 52
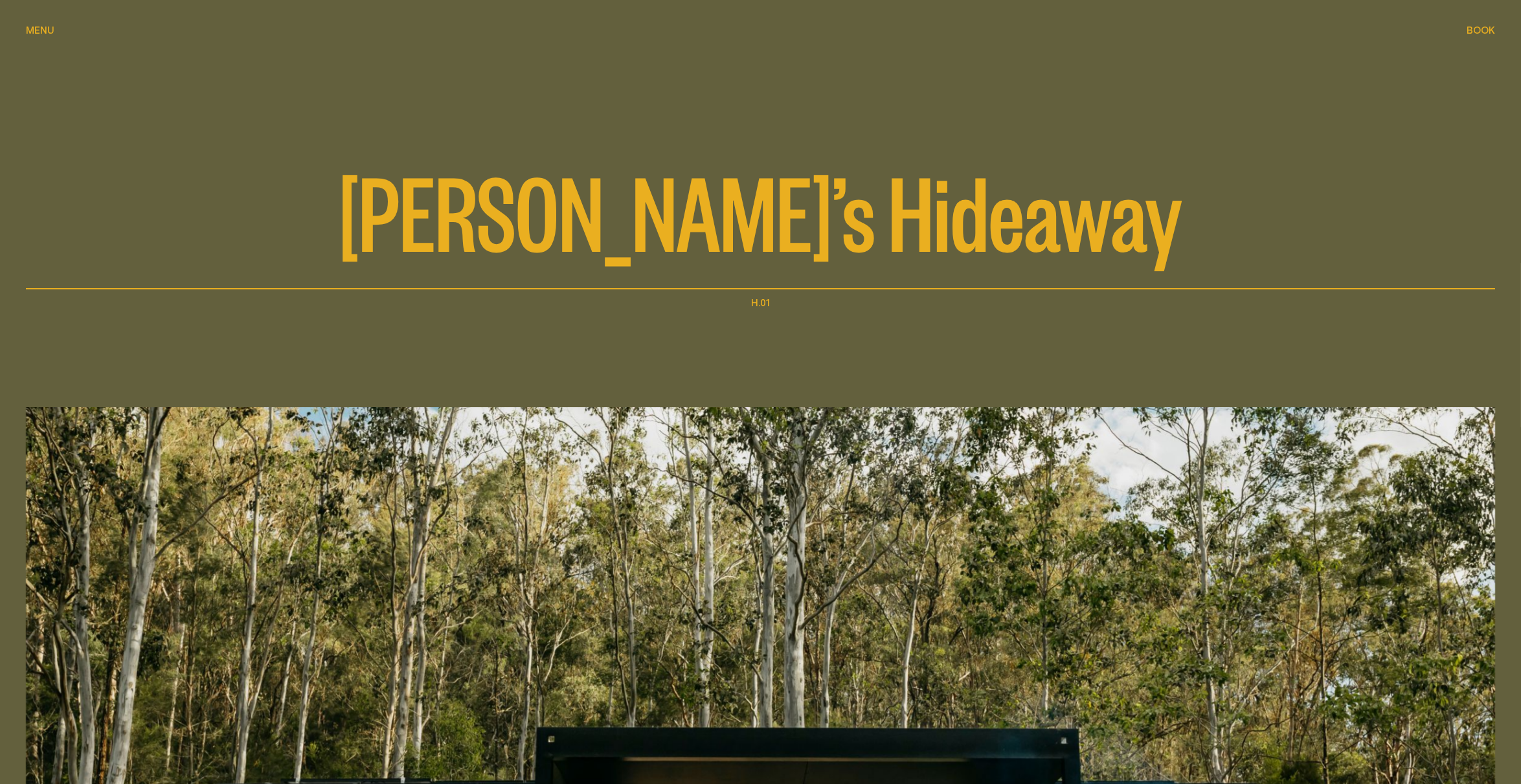
scroll to position [0, 0]
